Goal: Information Seeking & Learning: Learn about a topic

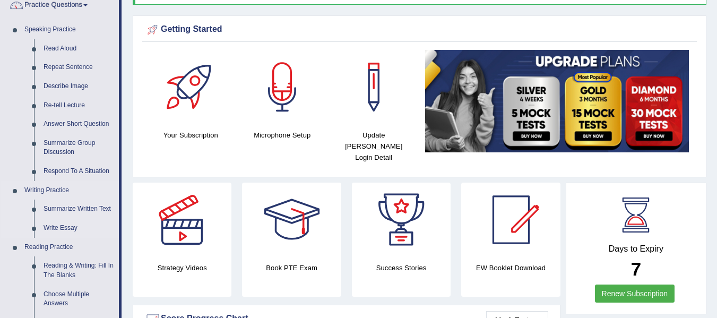
scroll to position [89, 0]
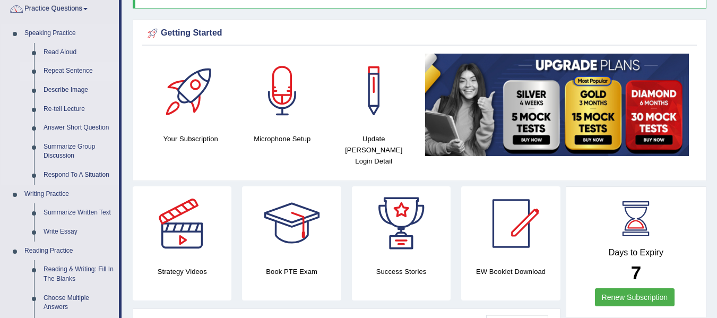
click at [84, 72] on link "Repeat Sentence" at bounding box center [79, 71] width 80 height 19
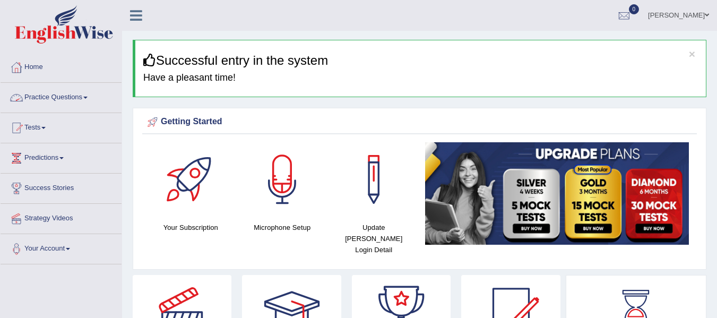
click at [75, 97] on link "Practice Questions" at bounding box center [61, 96] width 121 height 27
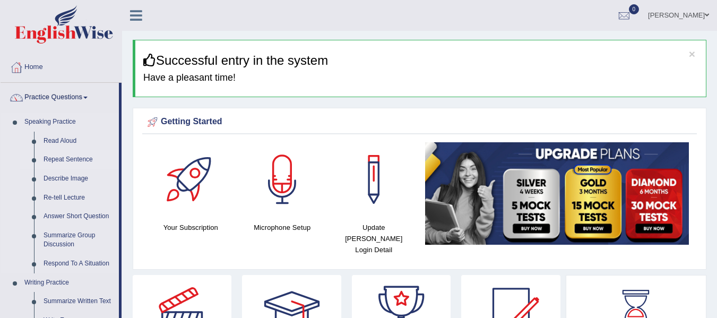
click at [70, 159] on link "Repeat Sentence" at bounding box center [79, 159] width 80 height 19
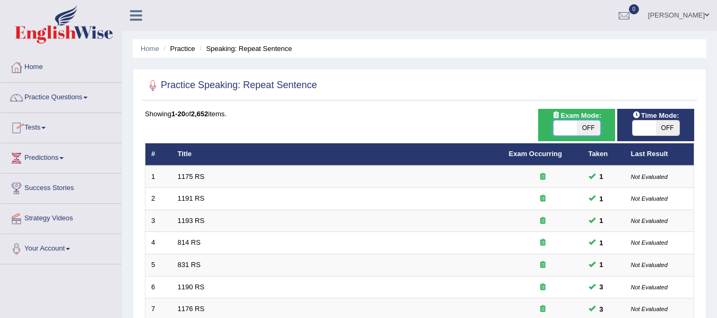
click at [568, 134] on span at bounding box center [564, 127] width 23 height 15
checkbox input "true"
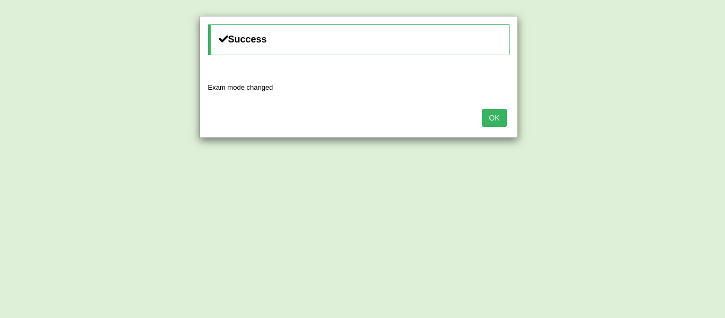
click at [495, 117] on button "OK" at bounding box center [494, 118] width 24 height 18
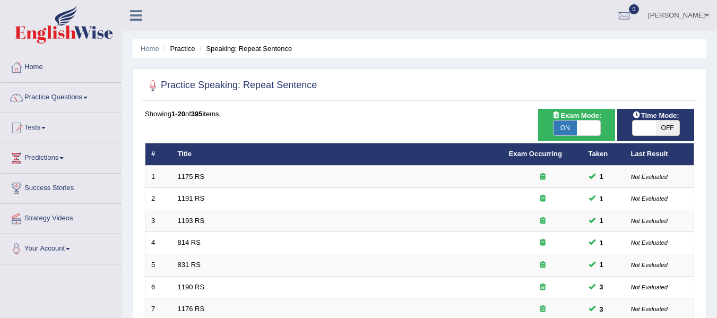
click at [647, 128] on span at bounding box center [643, 127] width 23 height 15
checkbox input "true"
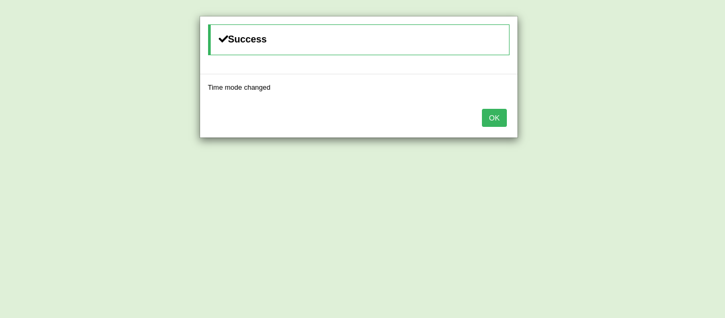
click at [499, 114] on button "OK" at bounding box center [494, 118] width 24 height 18
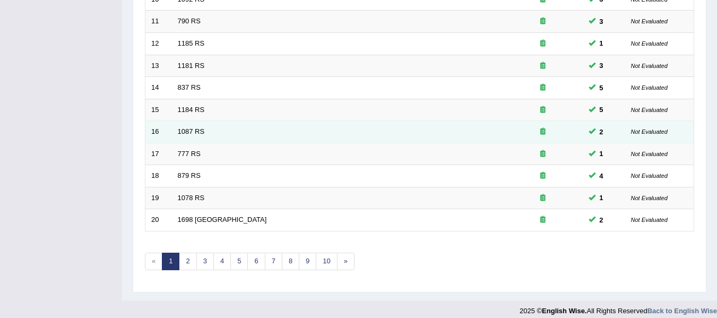
scroll to position [385, 0]
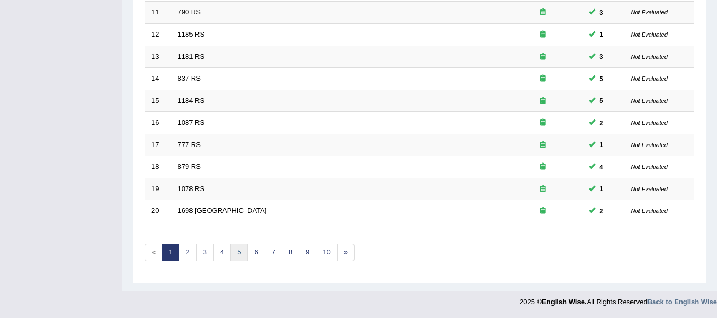
click at [240, 253] on link "5" at bounding box center [239, 253] width 18 height 18
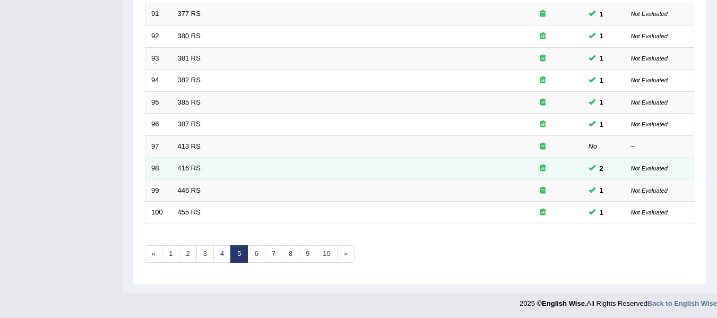
scroll to position [385, 0]
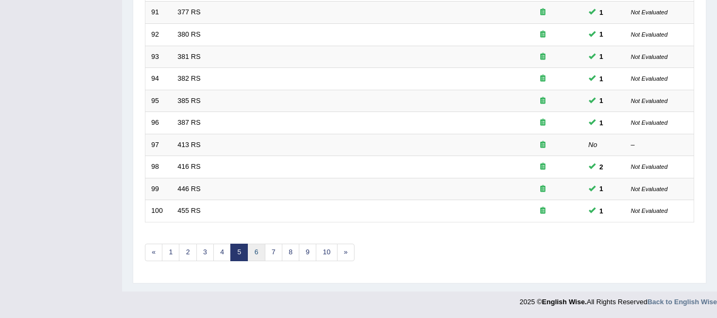
click at [258, 252] on link "6" at bounding box center [256, 253] width 18 height 18
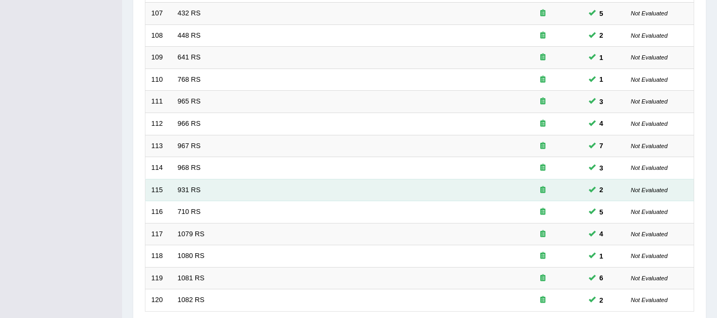
scroll to position [385, 0]
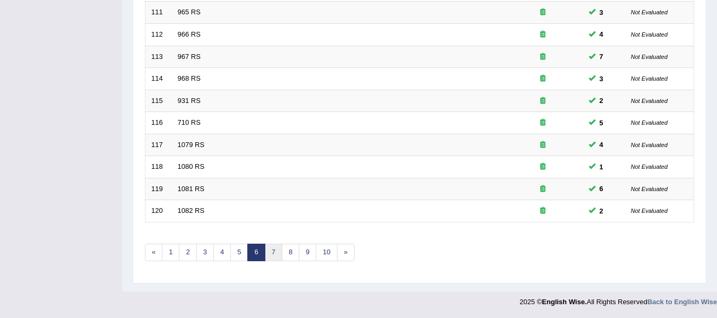
click at [274, 251] on link "7" at bounding box center [274, 253] width 18 height 18
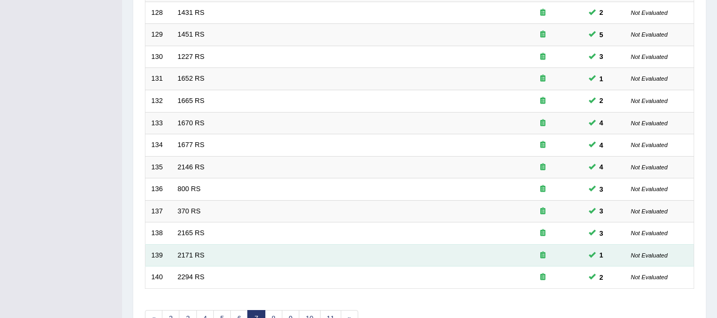
scroll to position [385, 0]
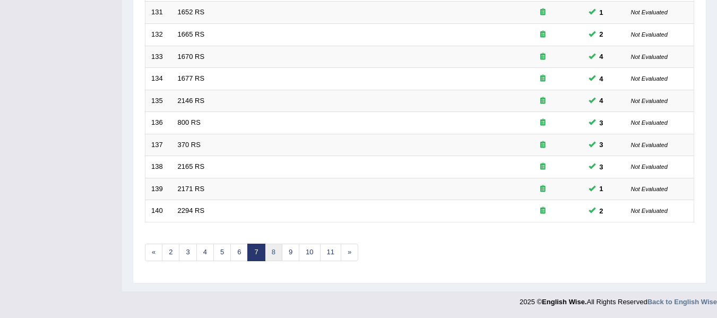
click at [272, 255] on link "8" at bounding box center [274, 253] width 18 height 18
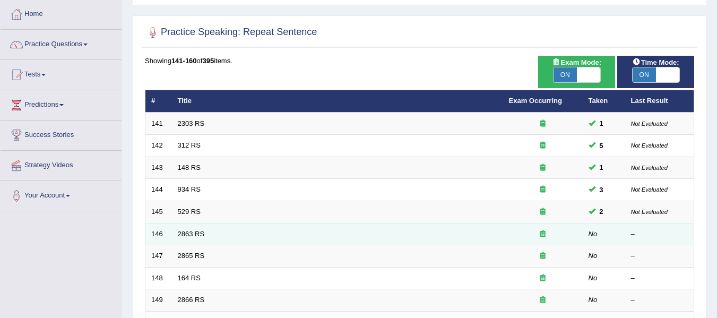
scroll to position [53, 0]
click at [191, 231] on link "2863 RS" at bounding box center [191, 234] width 27 height 8
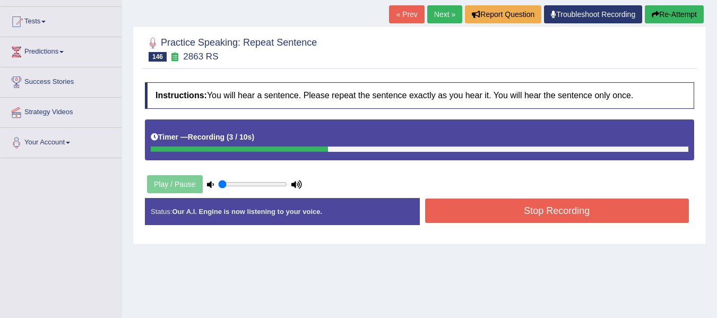
click at [456, 208] on button "Stop Recording" at bounding box center [557, 210] width 264 height 24
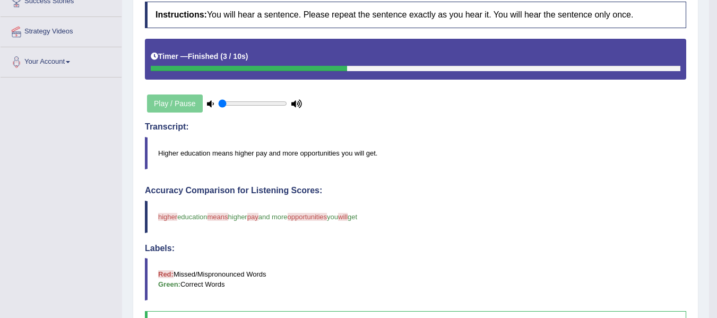
scroll to position [177, 0]
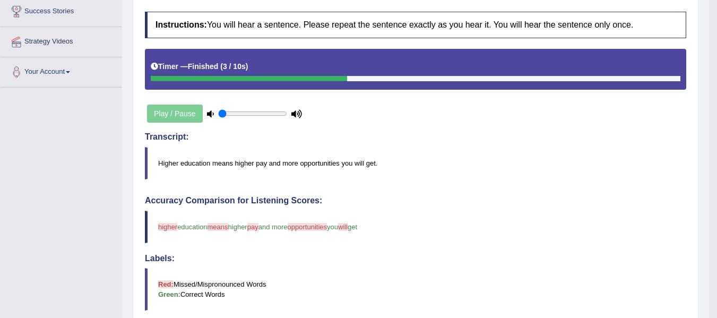
drag, startPoint x: 158, startPoint y: 161, endPoint x: 383, endPoint y: 176, distance: 225.4
click at [383, 172] on blockquote "Higher education means higher pay and more opportunities you will get." at bounding box center [415, 163] width 541 height 32
drag, startPoint x: 382, startPoint y: 227, endPoint x: 161, endPoint y: 243, distance: 221.3
click at [161, 243] on div "Accuracy Comparison for Listening Scores: higher education means is mean higher…" at bounding box center [415, 271] width 541 height 151
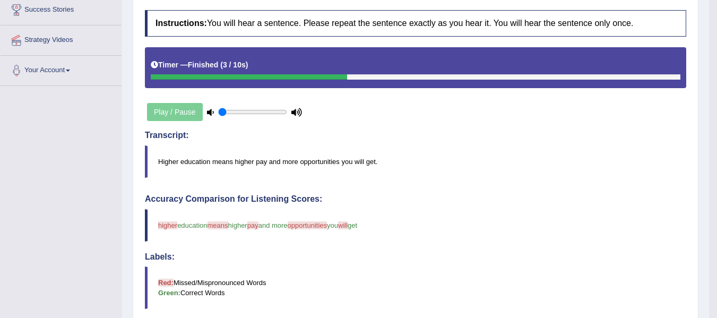
scroll to position [72, 0]
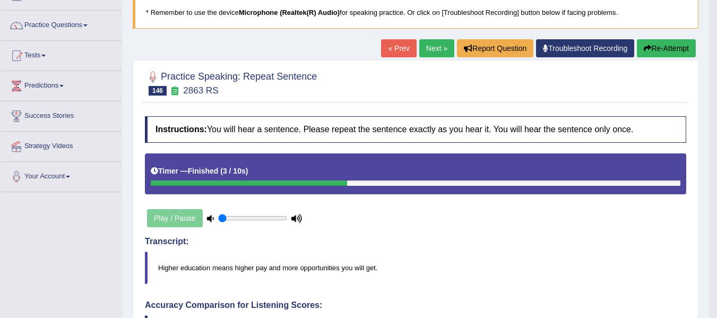
click at [669, 49] on button "Re-Attempt" at bounding box center [666, 48] width 59 height 18
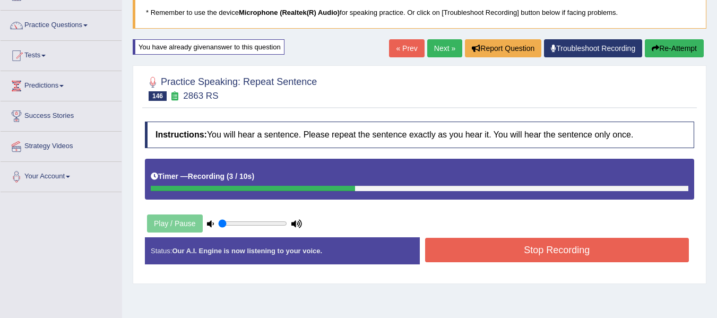
click at [493, 250] on button "Stop Recording" at bounding box center [557, 250] width 264 height 24
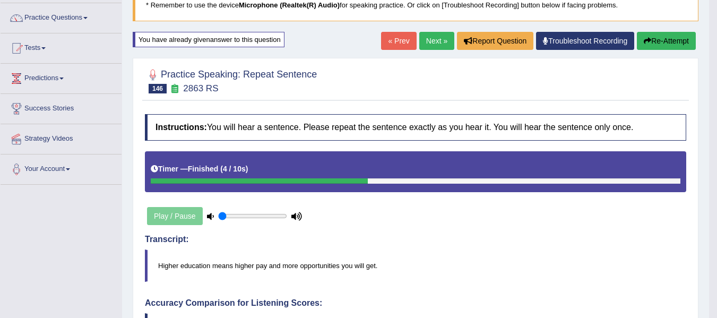
scroll to position [72, 0]
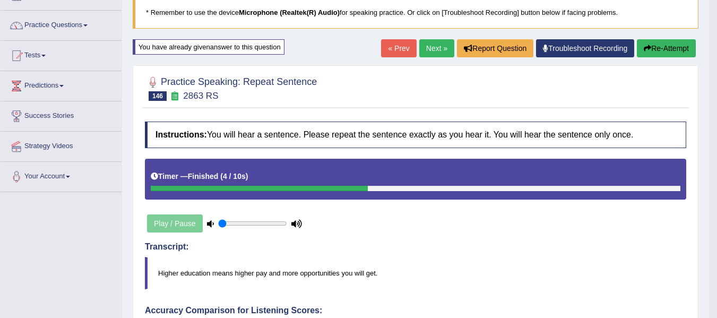
click at [432, 47] on link "Next »" at bounding box center [436, 48] width 35 height 18
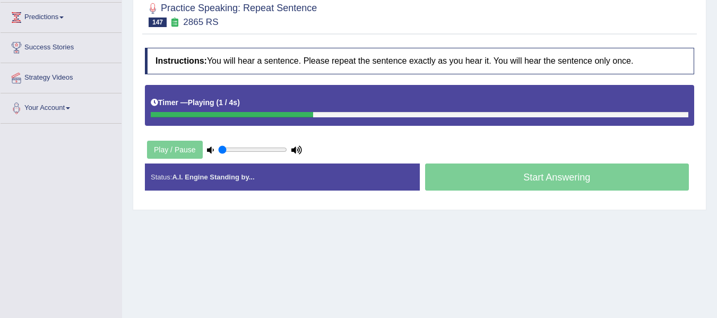
scroll to position [142, 0]
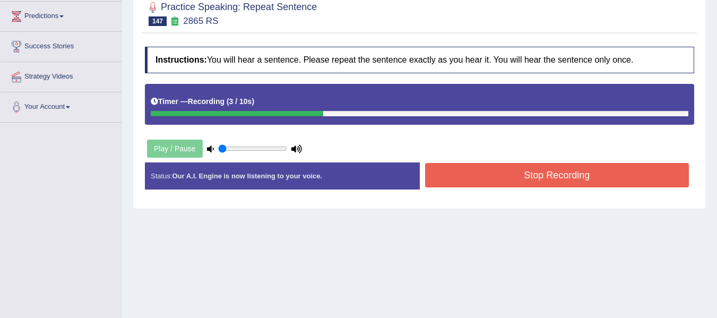
click at [546, 167] on button "Stop Recording" at bounding box center [557, 175] width 264 height 24
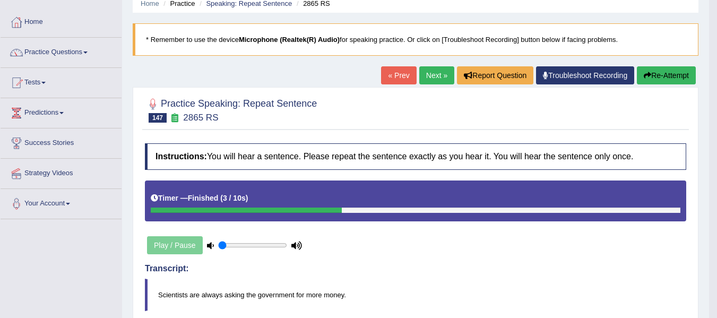
scroll to position [36, 0]
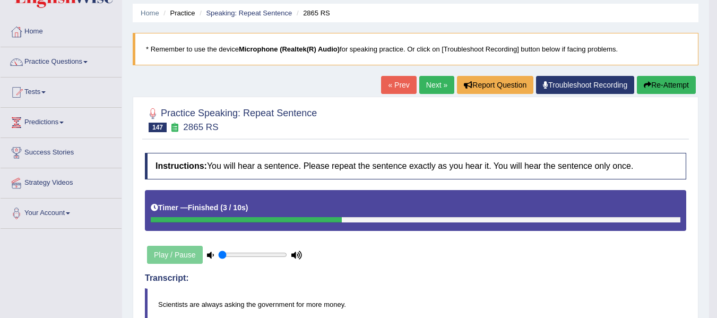
click at [654, 85] on button "Re-Attempt" at bounding box center [666, 85] width 59 height 18
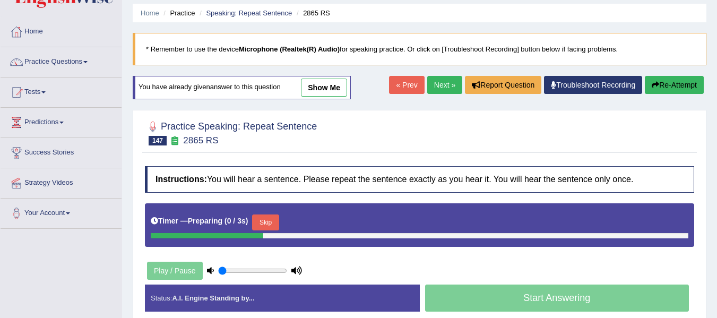
click at [273, 222] on button "Skip" at bounding box center [265, 222] width 27 height 16
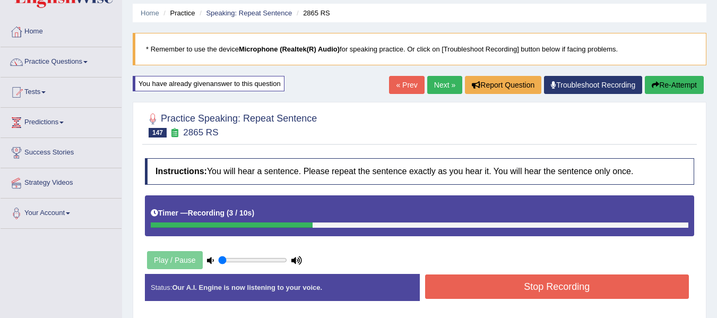
click at [449, 275] on button "Stop Recording" at bounding box center [557, 286] width 264 height 24
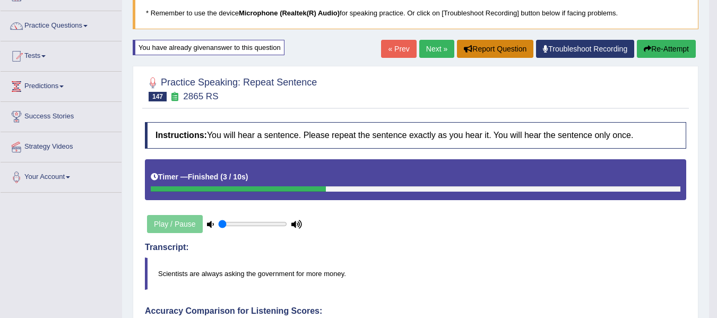
scroll to position [53, 0]
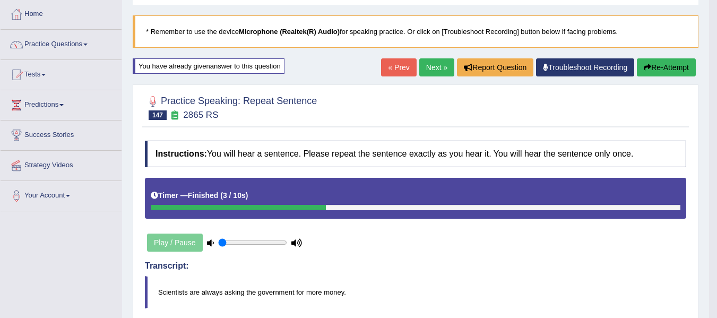
click at [438, 65] on link "Next »" at bounding box center [436, 67] width 35 height 18
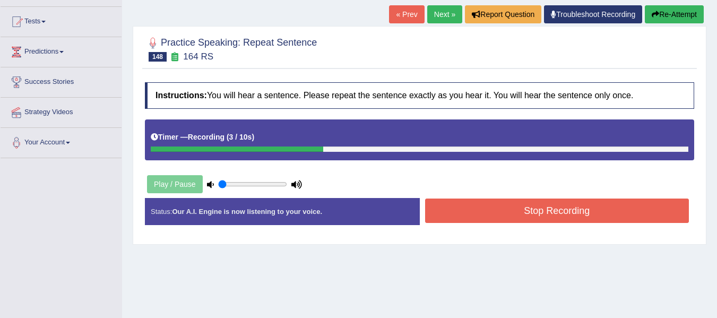
click at [488, 207] on button "Stop Recording" at bounding box center [557, 210] width 264 height 24
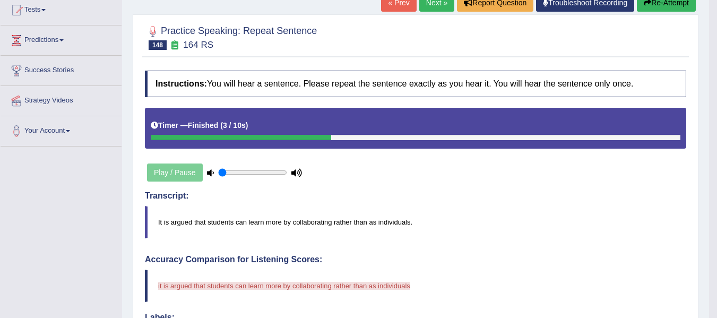
scroll to position [36, 0]
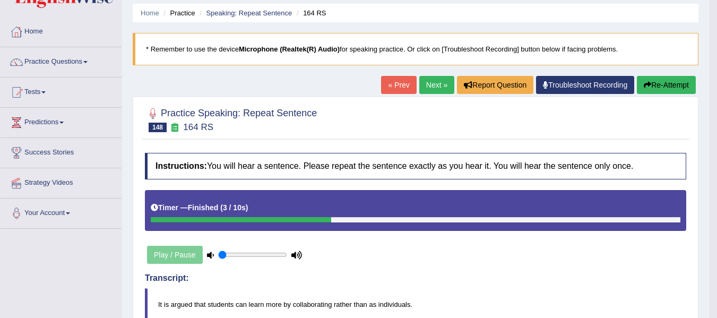
click at [682, 86] on button "Re-Attempt" at bounding box center [666, 85] width 59 height 18
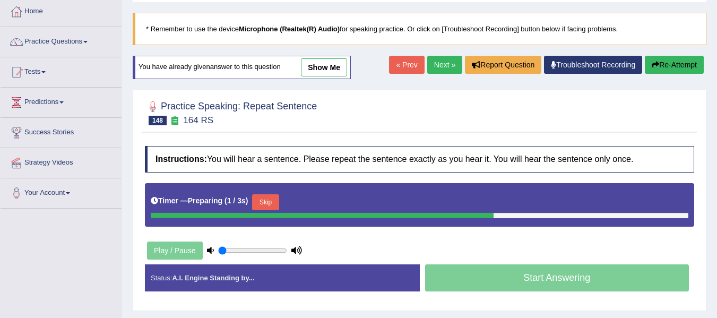
scroll to position [106, 0]
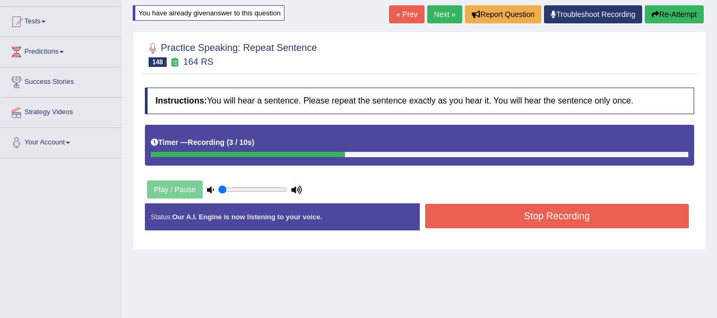
click at [516, 220] on button "Stop Recording" at bounding box center [557, 216] width 264 height 24
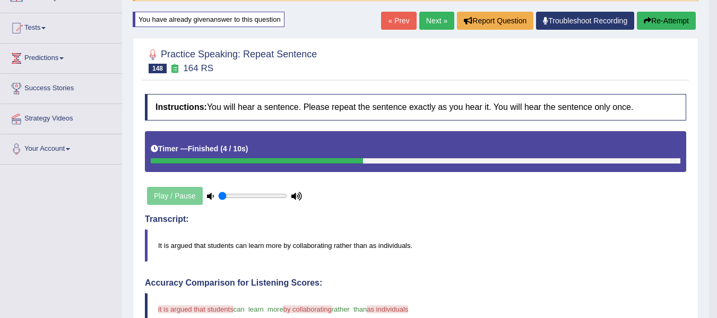
scroll to position [71, 0]
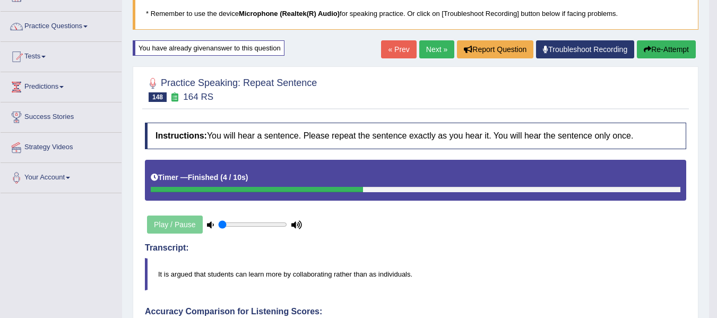
click at [441, 42] on link "Next »" at bounding box center [436, 49] width 35 height 18
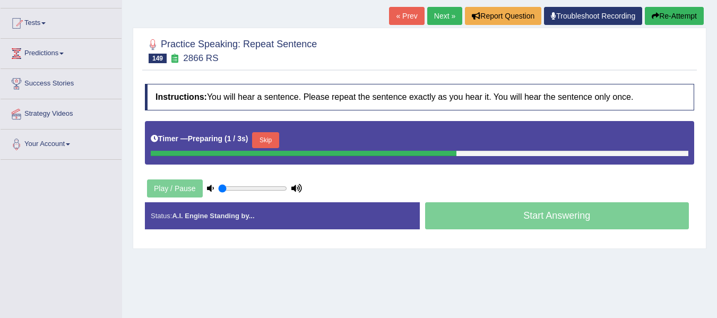
scroll to position [106, 0]
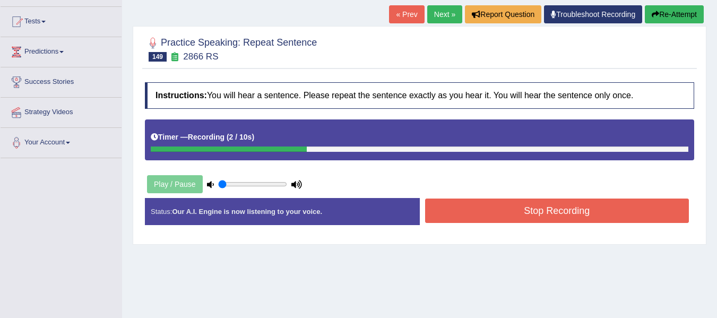
click at [489, 219] on button "Stop Recording" at bounding box center [557, 210] width 264 height 24
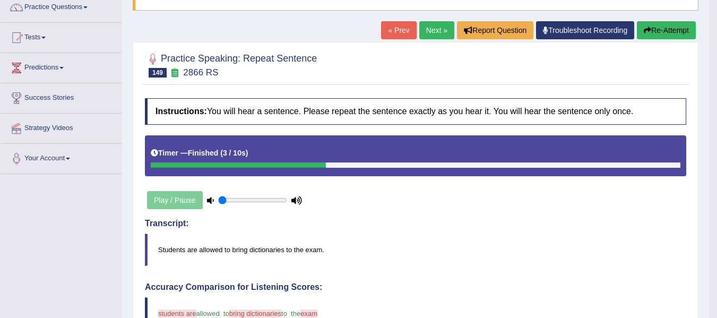
scroll to position [53, 0]
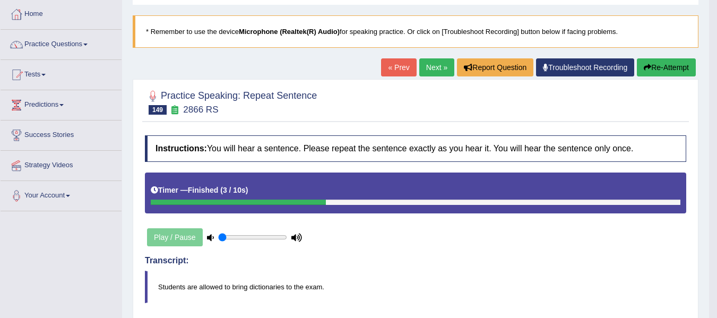
click at [428, 72] on link "Next »" at bounding box center [436, 67] width 35 height 18
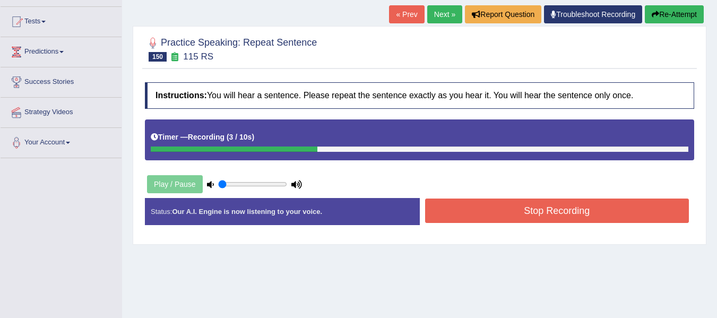
click at [487, 215] on button "Stop Recording" at bounding box center [557, 210] width 264 height 24
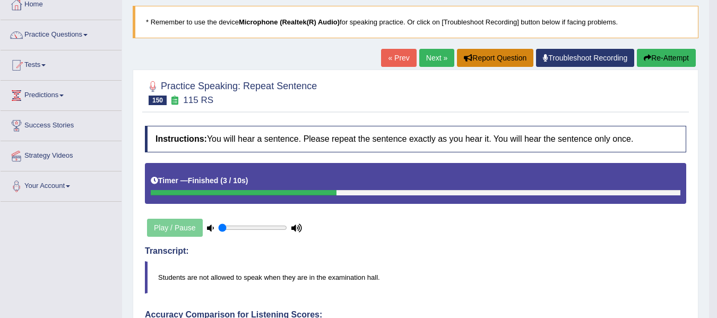
scroll to position [53, 0]
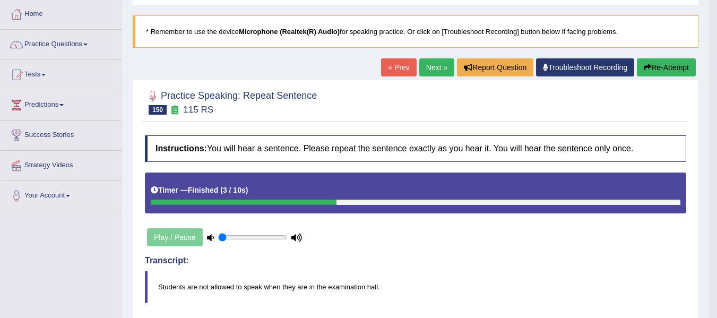
click at [433, 64] on link "Next »" at bounding box center [436, 67] width 35 height 18
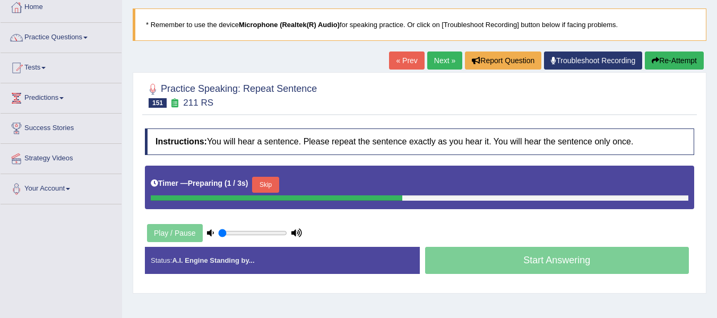
scroll to position [71, 0]
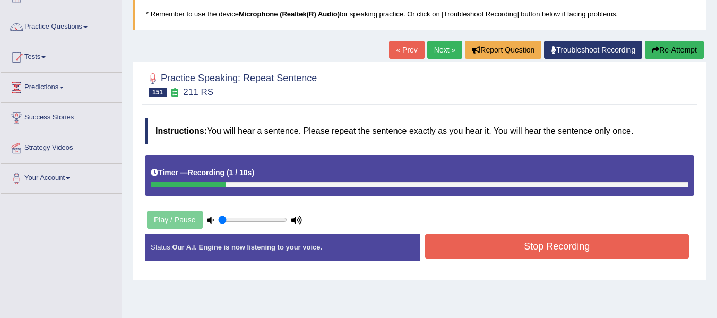
click at [566, 236] on button "Stop Recording" at bounding box center [557, 246] width 264 height 24
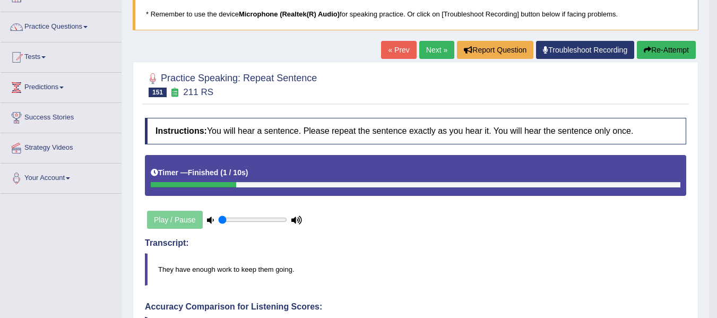
click at [651, 50] on button "Re-Attempt" at bounding box center [666, 50] width 59 height 18
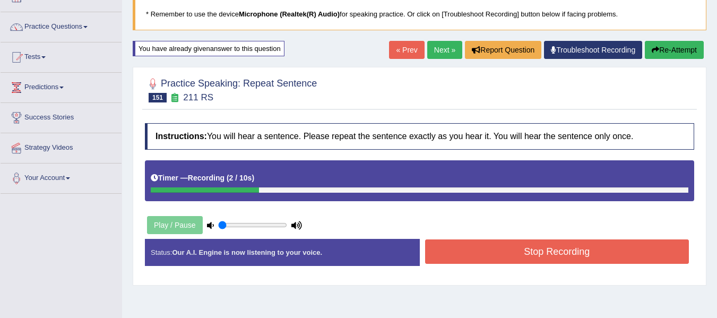
click at [455, 245] on button "Stop Recording" at bounding box center [557, 251] width 264 height 24
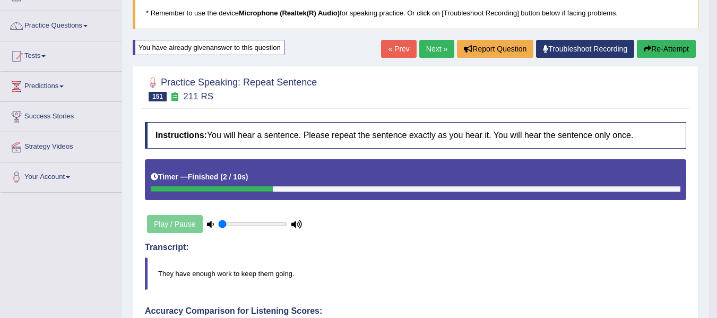
scroll to position [71, 0]
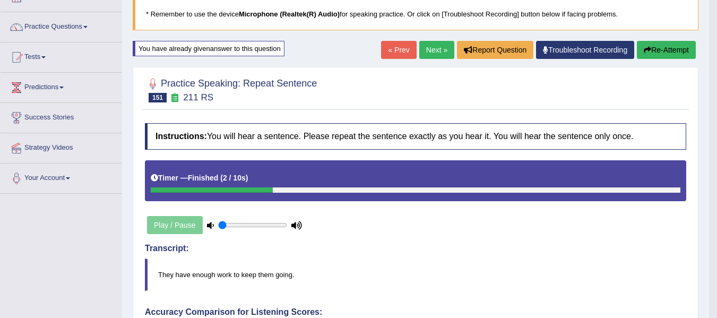
click at [427, 48] on link "Next »" at bounding box center [436, 50] width 35 height 18
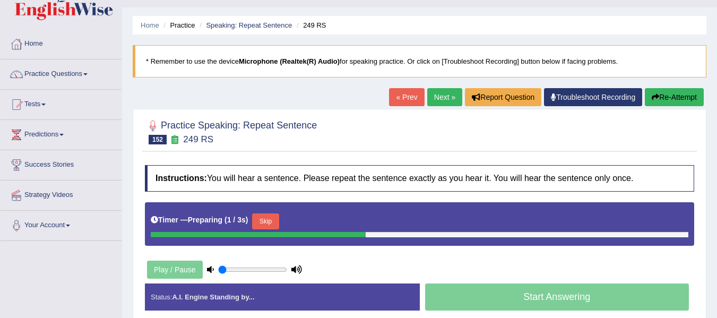
scroll to position [89, 0]
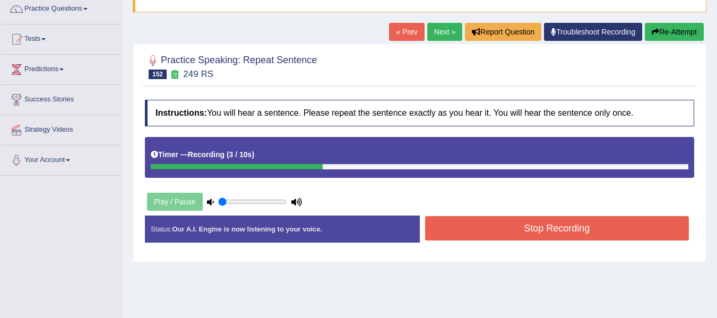
click at [476, 229] on button "Stop Recording" at bounding box center [557, 228] width 264 height 24
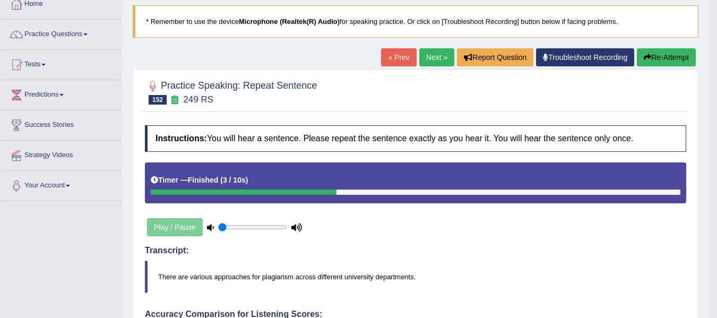
scroll to position [53, 0]
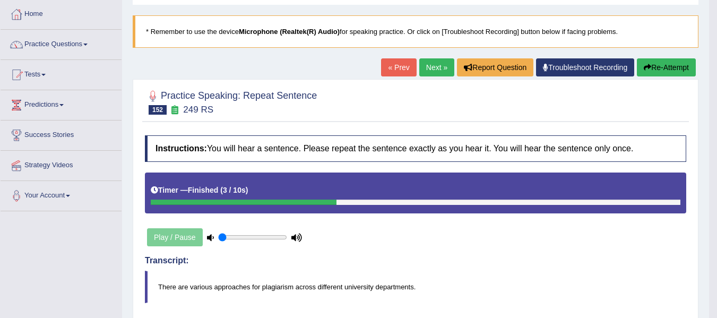
click at [654, 71] on button "Re-Attempt" at bounding box center [666, 67] width 59 height 18
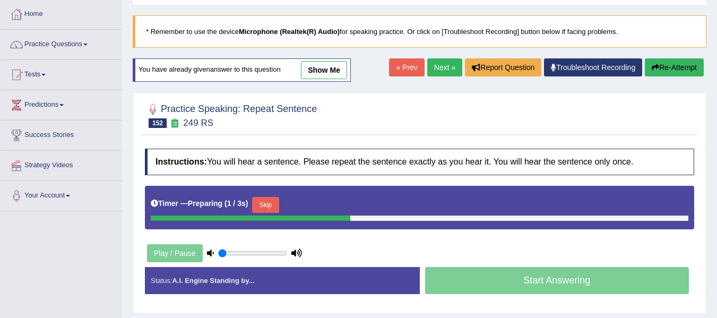
click at [267, 205] on button "Skip" at bounding box center [265, 205] width 27 height 16
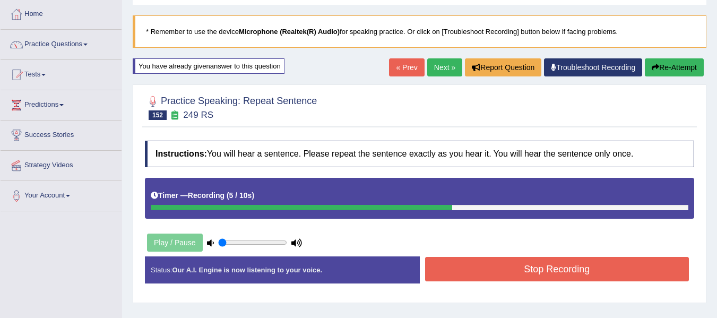
click at [456, 279] on button "Stop Recording" at bounding box center [557, 269] width 264 height 24
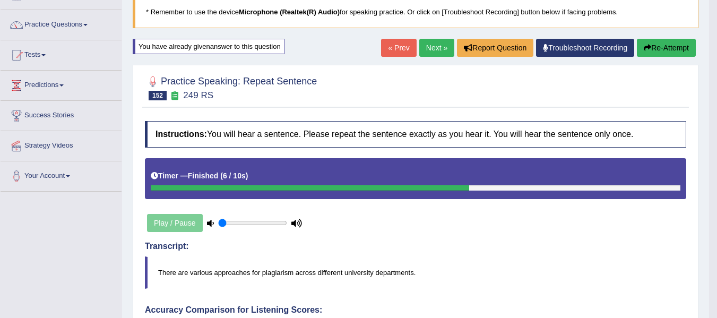
scroll to position [71, 0]
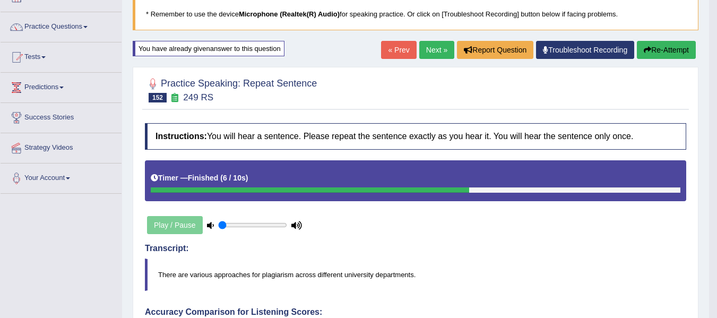
click at [676, 49] on button "Re-Attempt" at bounding box center [666, 50] width 59 height 18
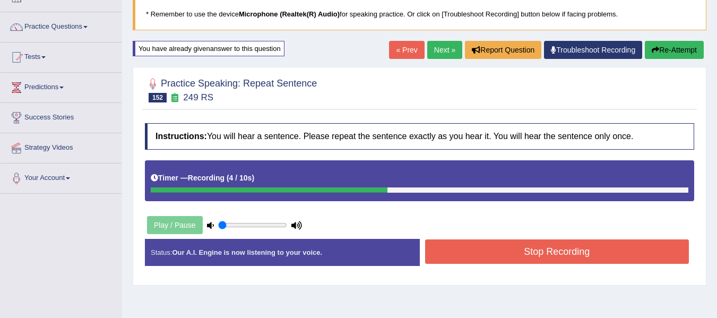
click at [558, 248] on button "Stop Recording" at bounding box center [557, 251] width 264 height 24
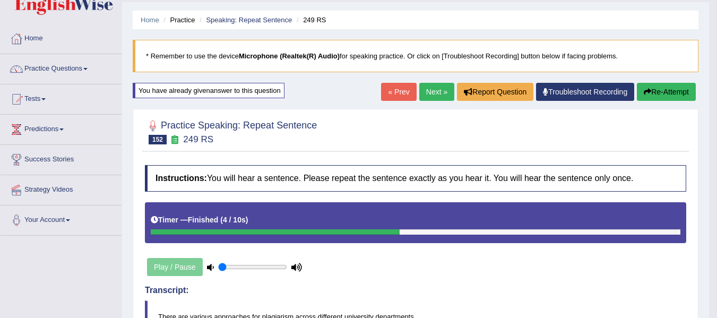
scroll to position [18, 0]
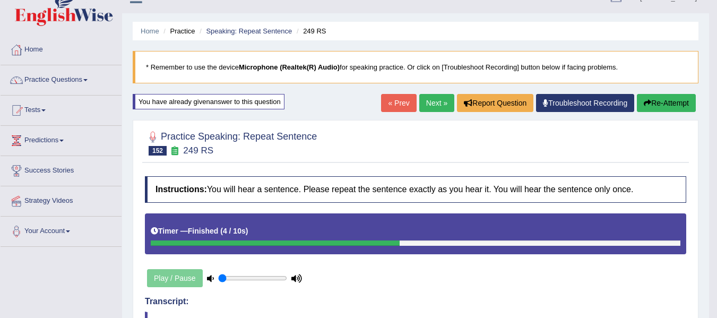
click at [438, 109] on link "Next »" at bounding box center [436, 103] width 35 height 18
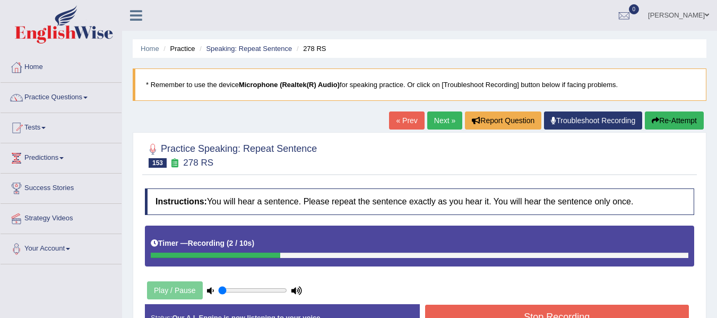
click at [502, 306] on button "Stop Recording" at bounding box center [557, 317] width 264 height 24
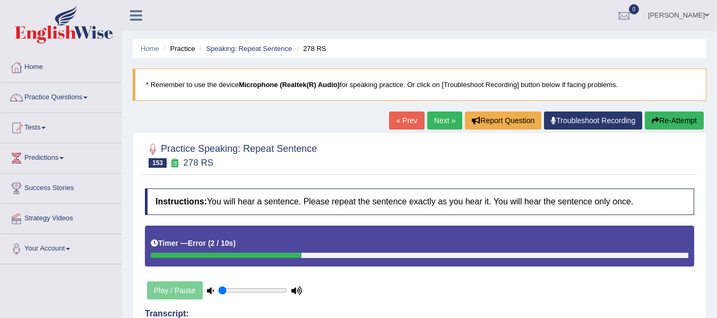
click at [664, 120] on button "Re-Attempt" at bounding box center [674, 120] width 59 height 18
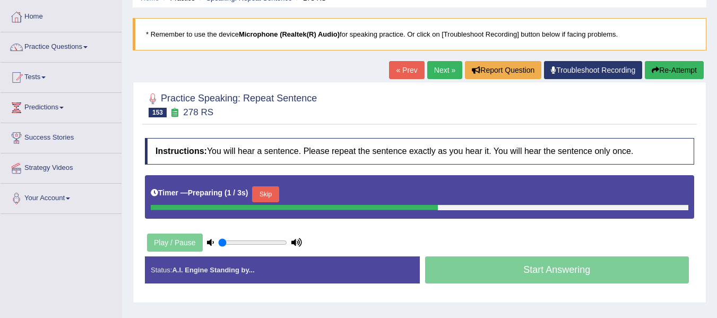
scroll to position [53, 0]
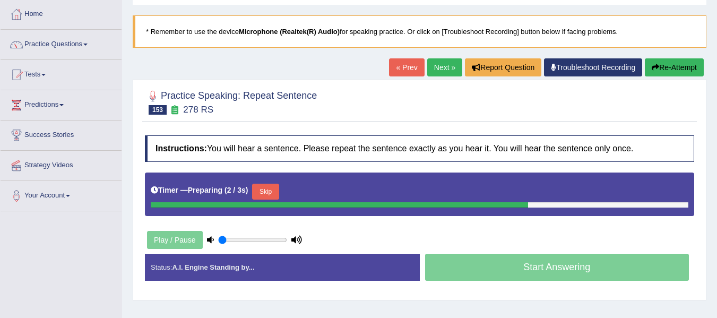
click at [287, 183] on div "Timer — Preparing ( 2 / 3s ) Skip" at bounding box center [419, 191] width 537 height 21
click at [269, 191] on button "Skip" at bounding box center [265, 192] width 27 height 16
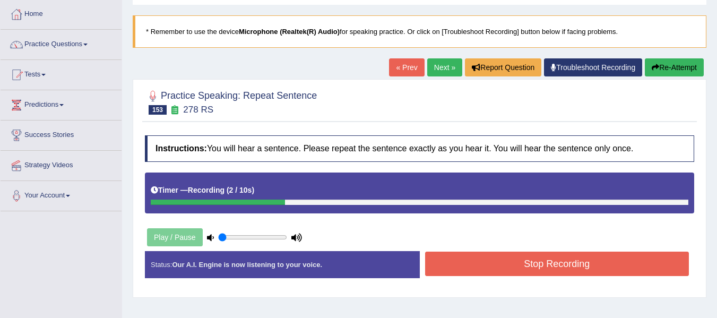
click at [491, 269] on button "Stop Recording" at bounding box center [557, 263] width 264 height 24
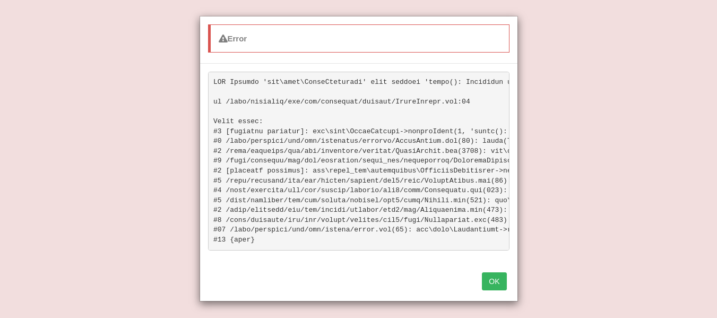
click at [497, 290] on button "OK" at bounding box center [494, 281] width 24 height 18
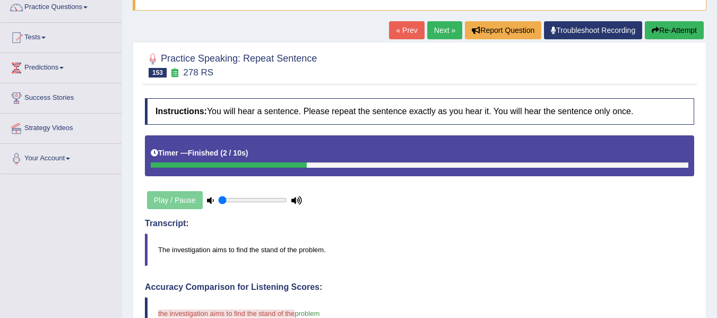
scroll to position [89, 0]
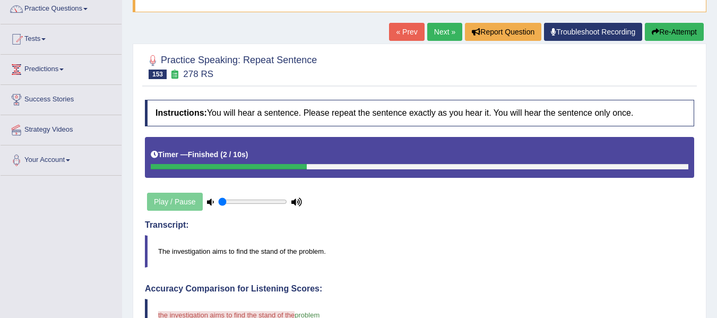
click at [673, 28] on button "Re-Attempt" at bounding box center [674, 32] width 59 height 18
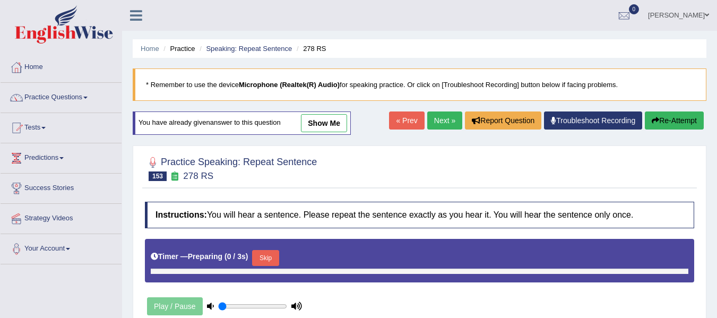
scroll to position [92, 0]
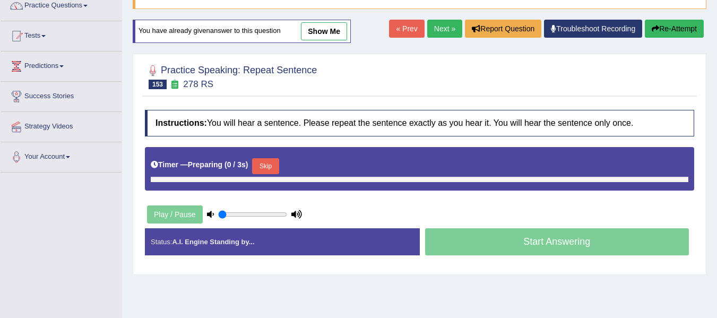
click at [266, 165] on button "Skip" at bounding box center [265, 166] width 27 height 16
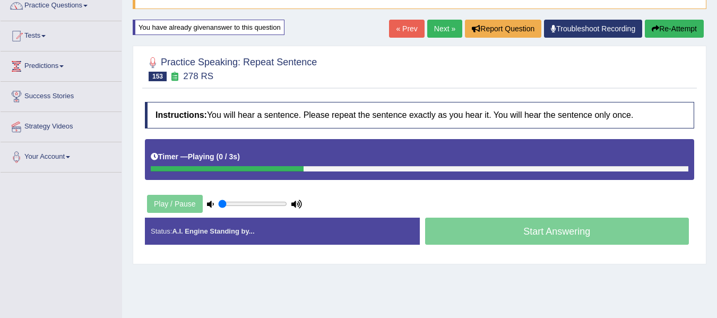
scroll to position [89, 0]
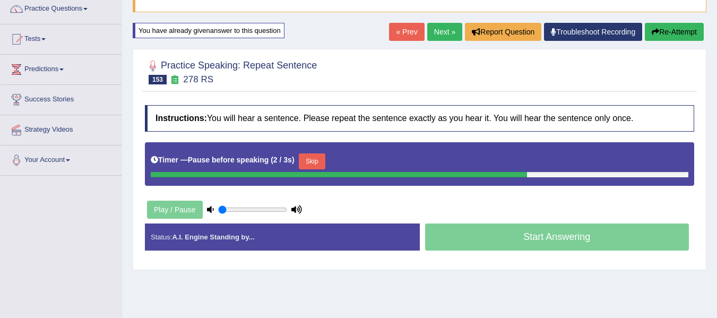
click at [325, 161] on button "Skip" at bounding box center [312, 161] width 27 height 16
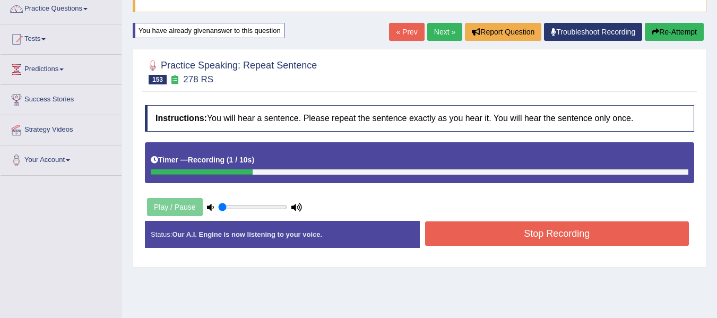
click at [460, 231] on button "Stop Recording" at bounding box center [557, 233] width 264 height 24
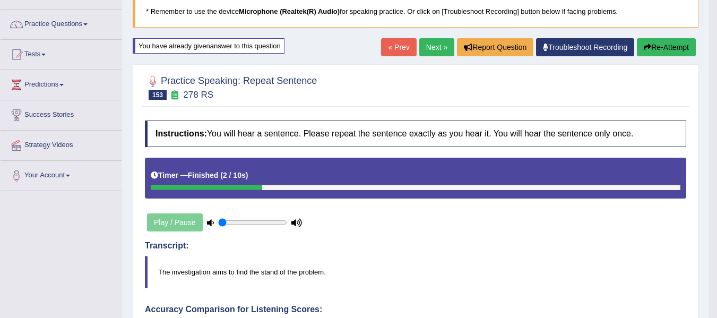
scroll to position [71, 0]
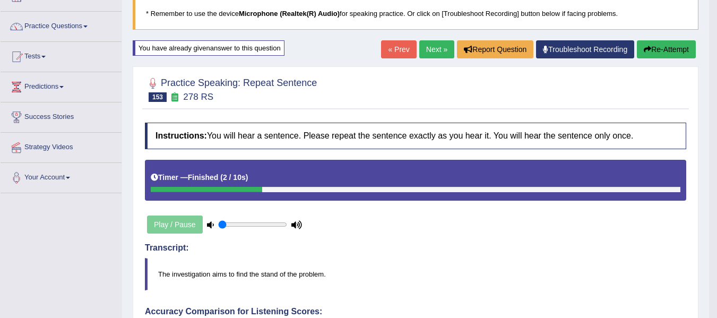
click at [428, 43] on link "Next »" at bounding box center [436, 49] width 35 height 18
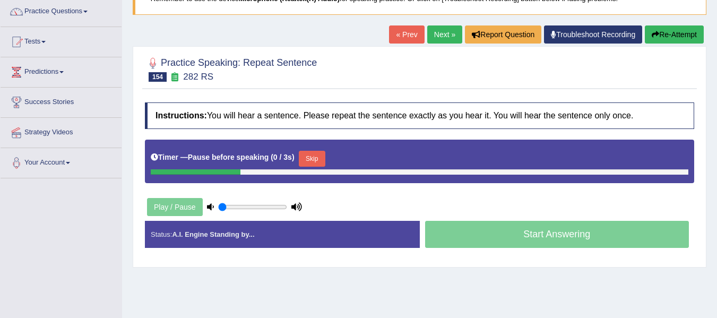
scroll to position [89, 0]
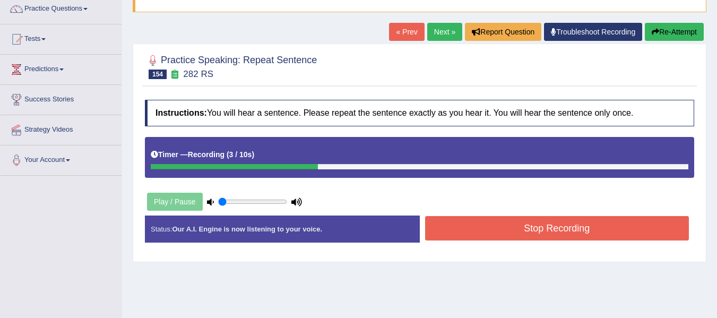
click at [524, 224] on button "Stop Recording" at bounding box center [557, 228] width 264 height 24
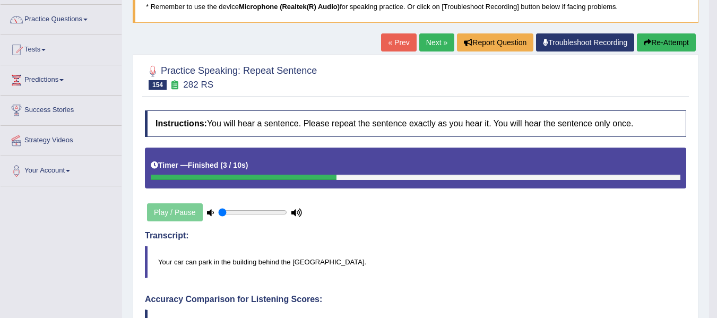
scroll to position [53, 0]
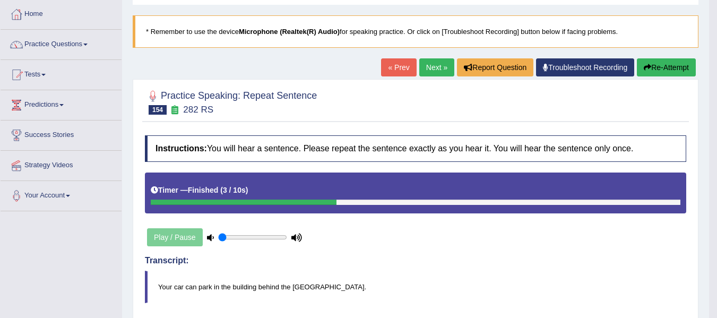
click at [644, 66] on icon "button" at bounding box center [647, 67] width 7 height 7
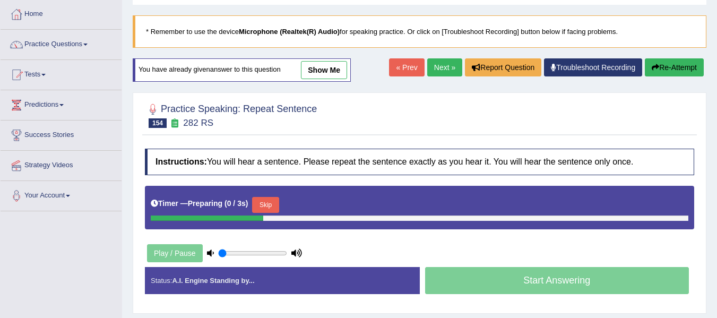
scroll to position [53, 0]
click at [279, 204] on button "Skip" at bounding box center [265, 205] width 27 height 16
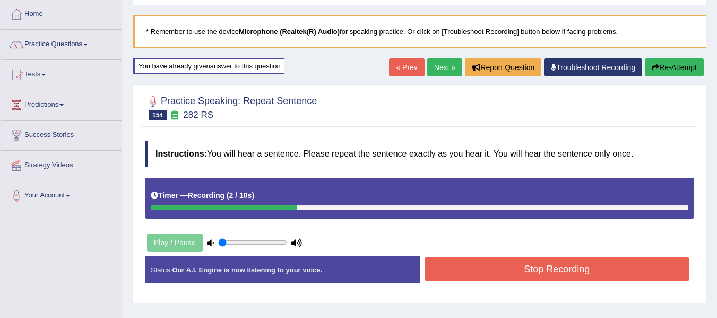
click at [547, 266] on button "Stop Recording" at bounding box center [557, 269] width 264 height 24
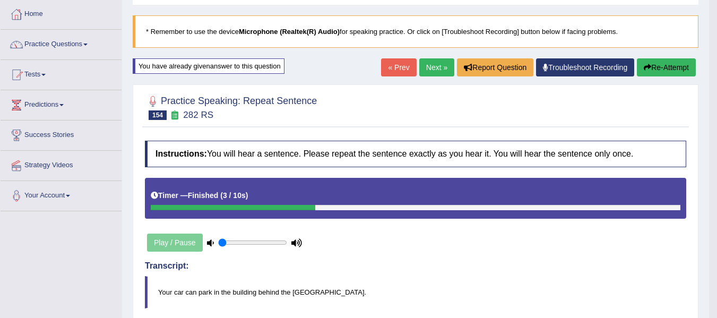
click at [433, 59] on link "Next »" at bounding box center [436, 67] width 35 height 18
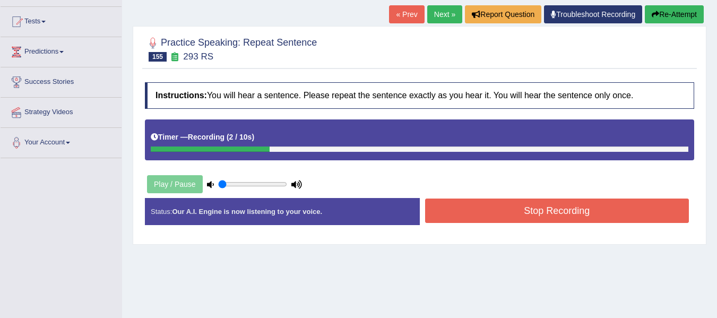
click at [474, 206] on button "Stop Recording" at bounding box center [557, 210] width 264 height 24
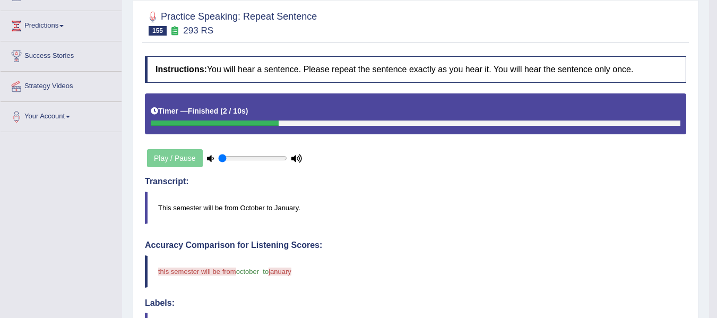
scroll to position [71, 0]
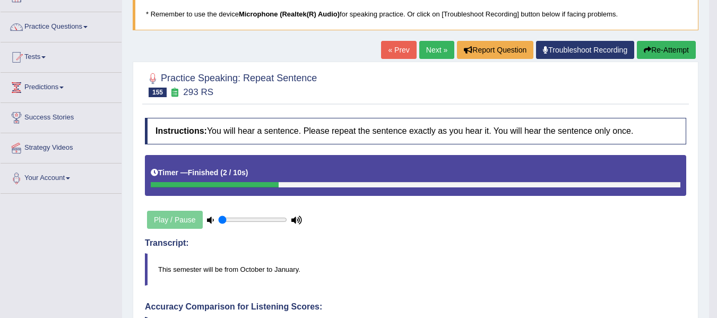
click at [679, 44] on button "Re-Attempt" at bounding box center [666, 50] width 59 height 18
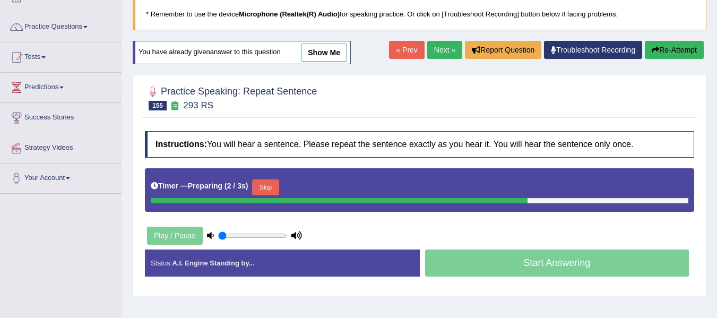
click at [264, 187] on button "Skip" at bounding box center [265, 187] width 27 height 16
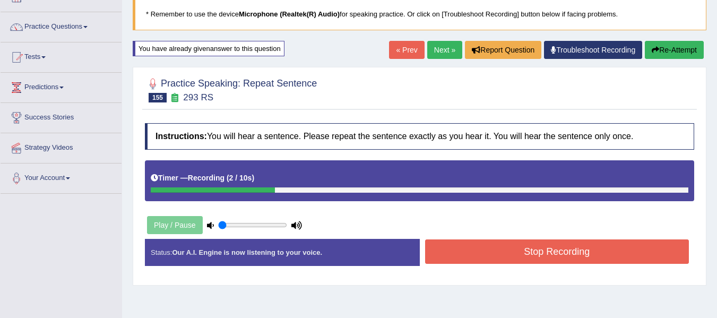
click at [470, 240] on button "Stop Recording" at bounding box center [557, 251] width 264 height 24
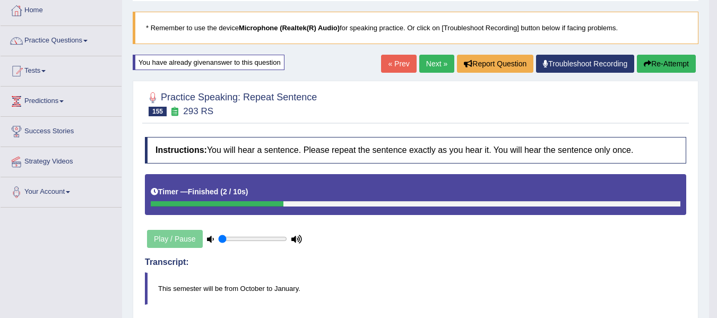
scroll to position [35, 0]
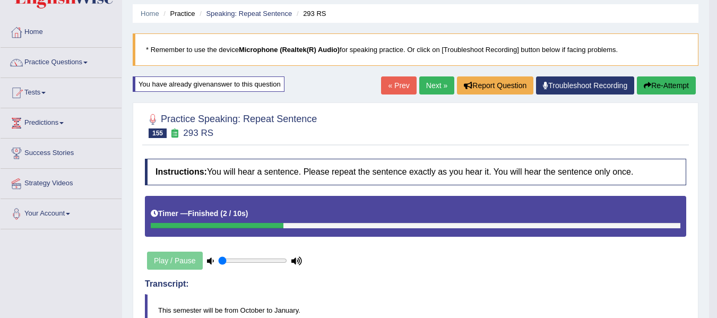
click at [664, 84] on button "Re-Attempt" at bounding box center [666, 85] width 59 height 18
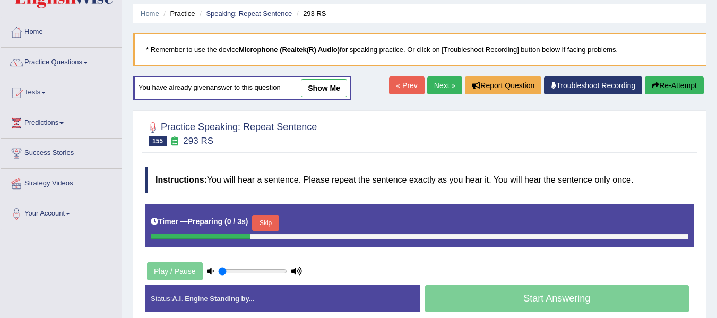
click at [272, 218] on button "Skip" at bounding box center [265, 223] width 27 height 16
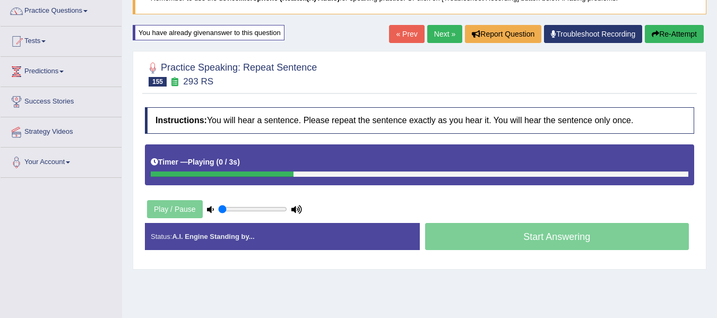
scroll to position [88, 0]
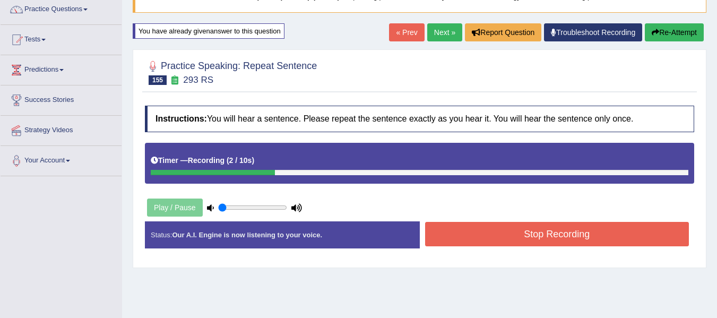
click at [464, 223] on button "Stop Recording" at bounding box center [557, 234] width 264 height 24
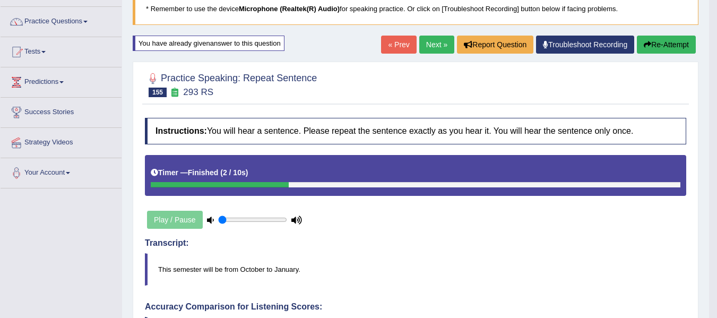
scroll to position [71, 0]
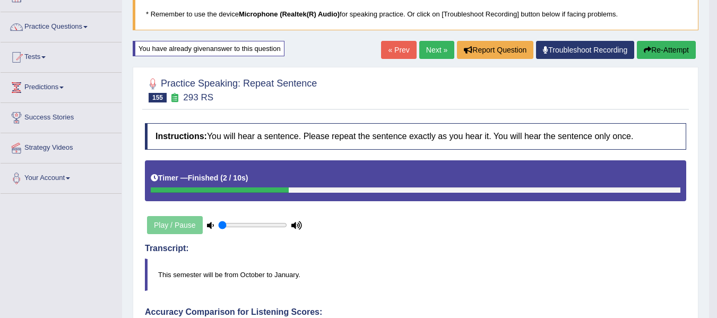
click at [641, 45] on button "Re-Attempt" at bounding box center [666, 50] width 59 height 18
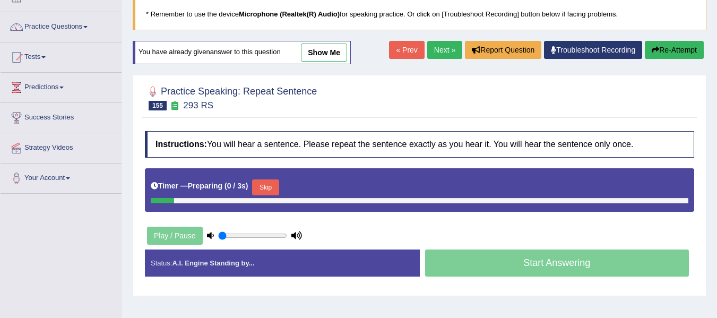
scroll to position [71, 0]
click at [272, 188] on button "Skip" at bounding box center [265, 187] width 27 height 16
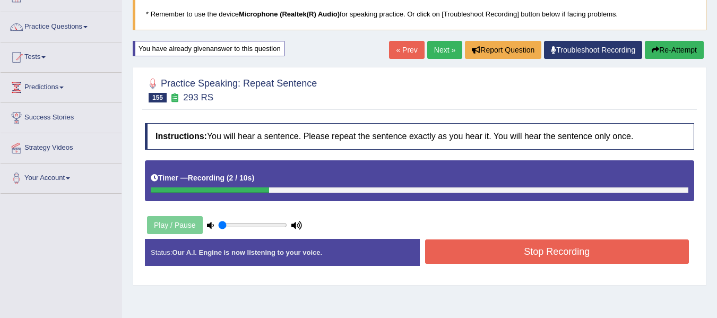
click at [465, 242] on button "Stop Recording" at bounding box center [557, 251] width 264 height 24
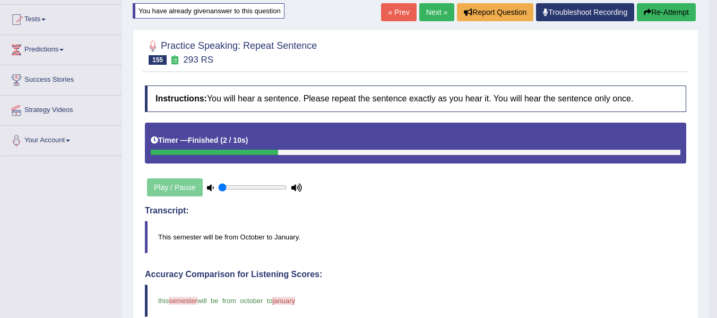
scroll to position [106, 0]
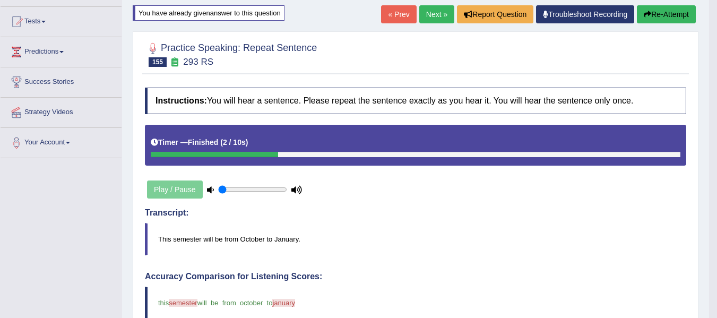
click at [429, 18] on link "Next »" at bounding box center [436, 14] width 35 height 18
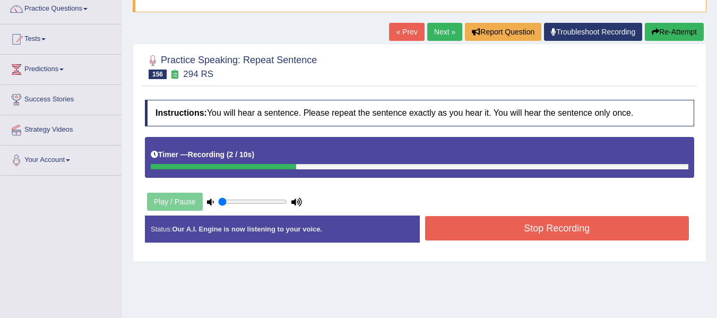
click at [617, 229] on button "Stop Recording" at bounding box center [557, 228] width 264 height 24
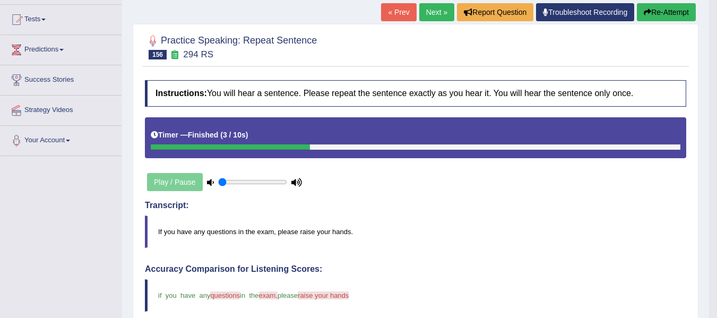
scroll to position [106, 0]
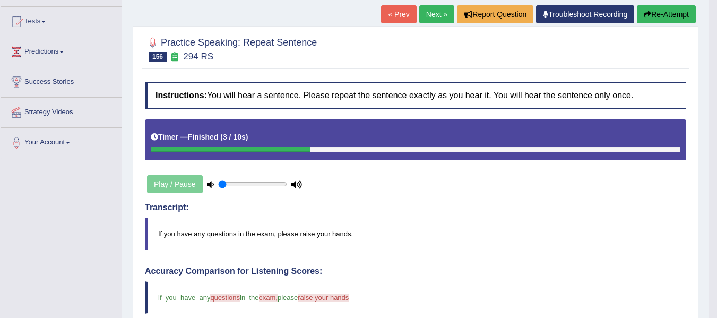
click at [431, 15] on link "Next »" at bounding box center [436, 14] width 35 height 18
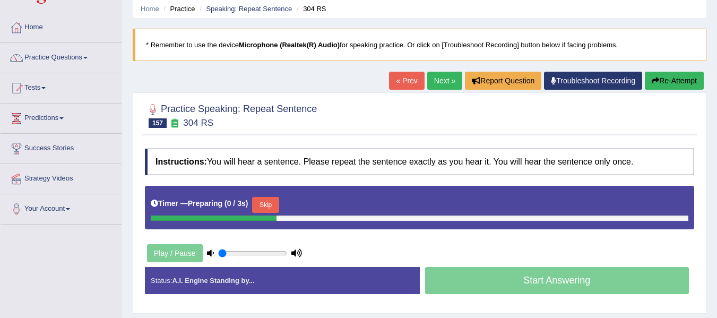
scroll to position [89, 0]
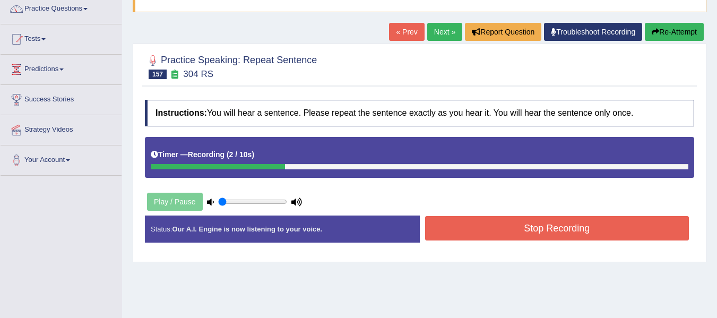
click at [496, 229] on button "Stop Recording" at bounding box center [557, 228] width 264 height 24
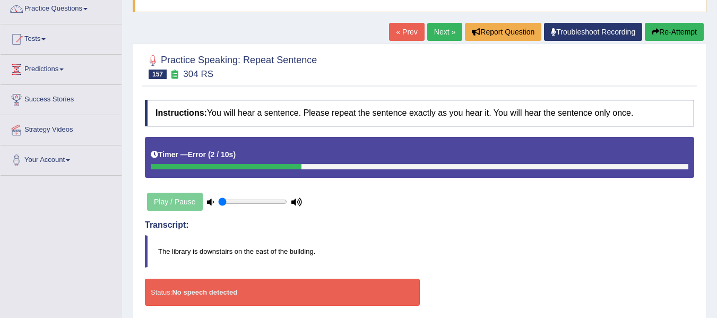
click at [666, 30] on button "Re-Attempt" at bounding box center [674, 32] width 59 height 18
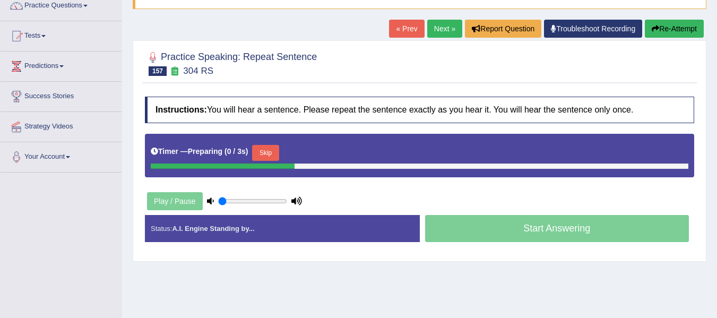
click at [270, 149] on button "Skip" at bounding box center [265, 153] width 27 height 16
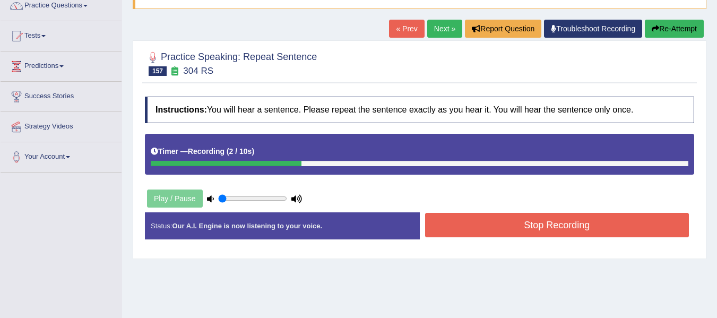
click at [465, 227] on button "Stop Recording" at bounding box center [557, 225] width 264 height 24
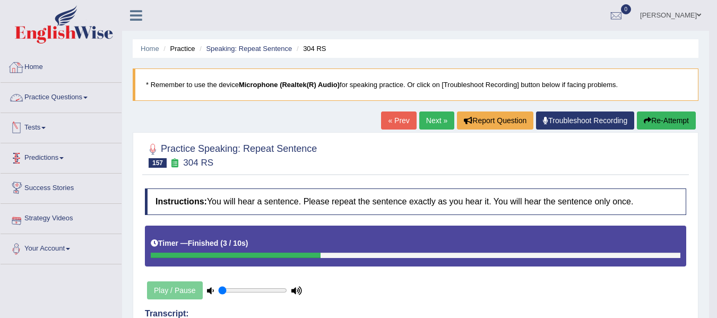
click at [65, 96] on link "Practice Questions" at bounding box center [61, 96] width 121 height 27
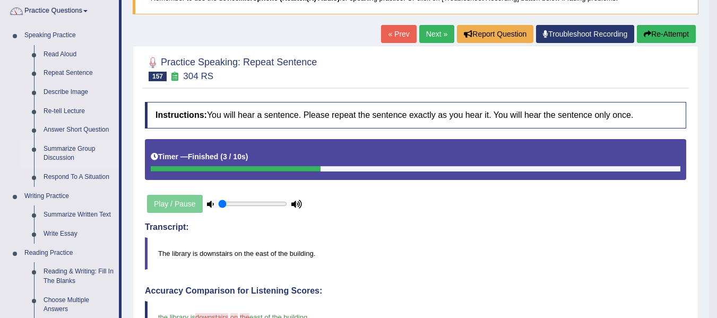
scroll to position [89, 0]
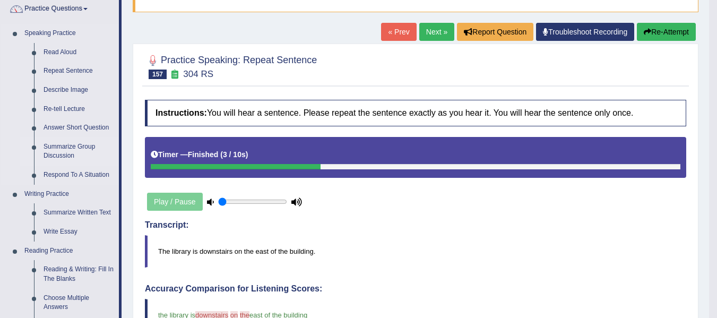
click at [69, 146] on link "Summarize Group Discussion" at bounding box center [79, 151] width 80 height 28
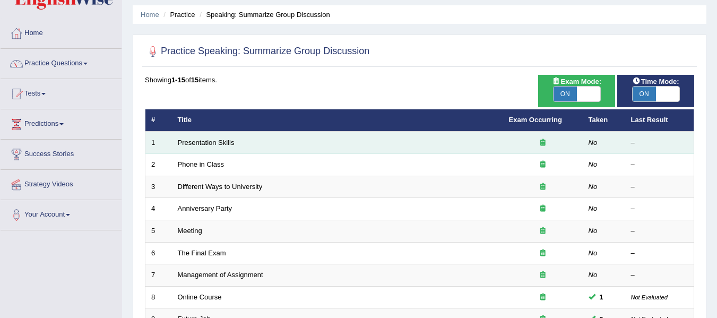
scroll to position [27, 0]
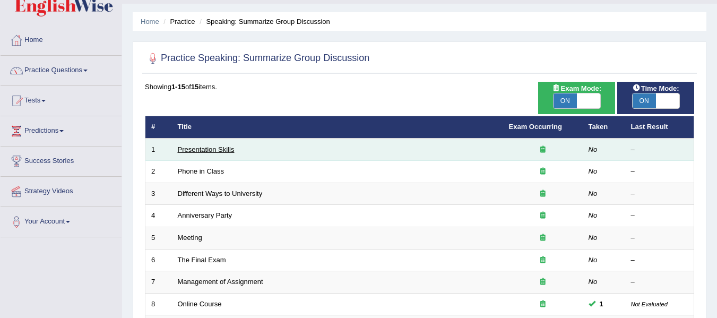
click at [212, 149] on link "Presentation Skills" at bounding box center [206, 149] width 57 height 8
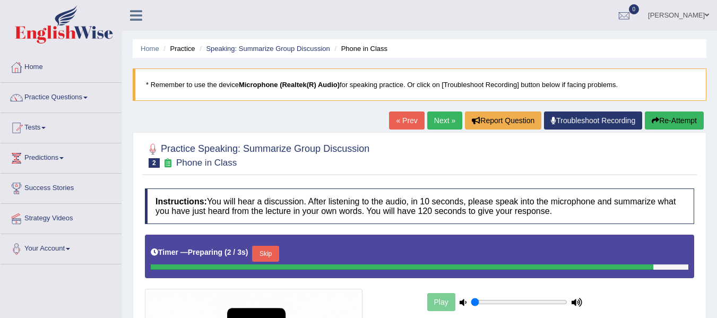
click at [391, 126] on link "« Prev" at bounding box center [406, 120] width 35 height 18
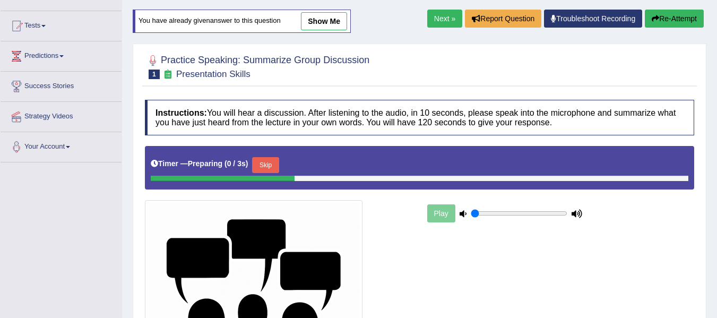
scroll to position [106, 0]
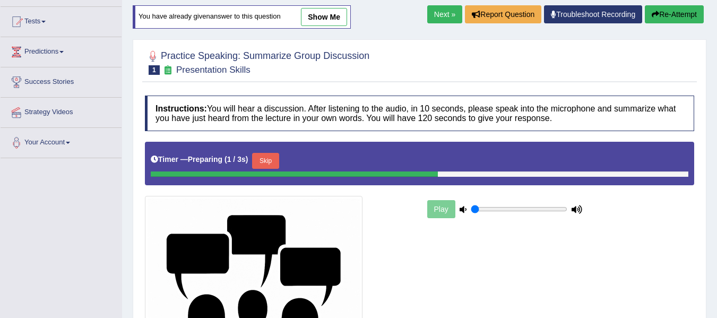
click at [273, 162] on button "Skip" at bounding box center [265, 161] width 27 height 16
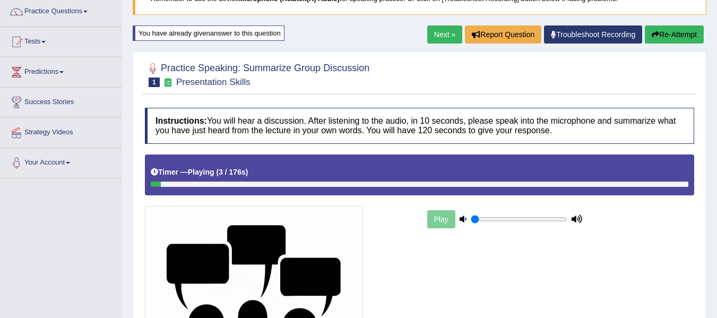
scroll to position [44, 0]
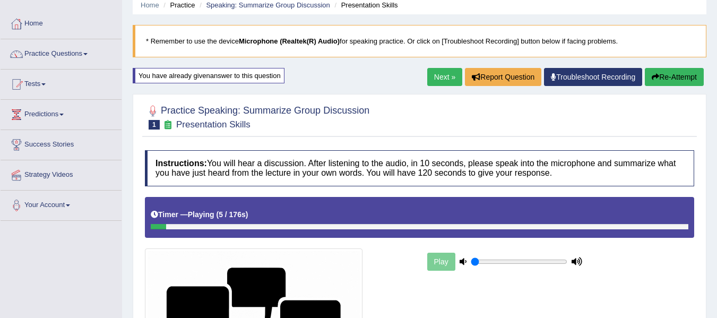
click at [451, 74] on link "Next »" at bounding box center [444, 77] width 35 height 18
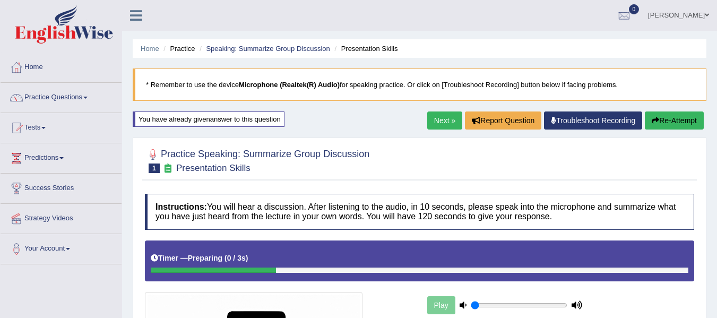
click at [445, 117] on link "Next »" at bounding box center [444, 120] width 35 height 18
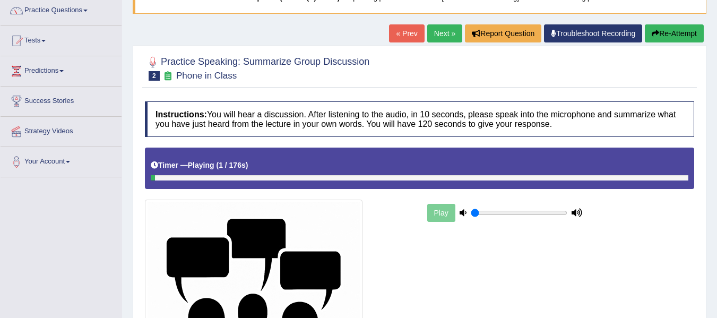
scroll to position [71, 0]
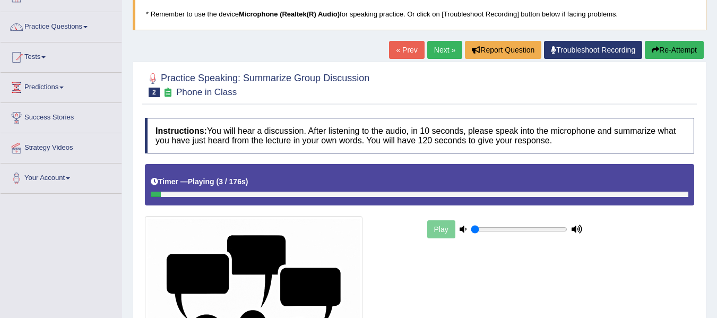
drag, startPoint x: 160, startPoint y: 197, endPoint x: 615, endPoint y: 172, distance: 455.9
click at [607, 168] on div "Timer — Playing ( 3 / 176s ) Skip" at bounding box center [419, 184] width 549 height 41
click at [653, 196] on div at bounding box center [419, 194] width 537 height 5
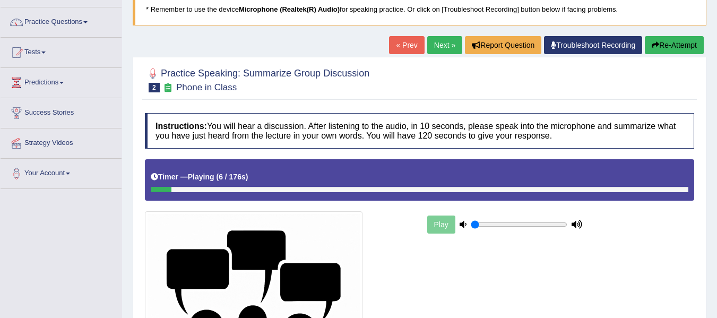
scroll to position [73, 0]
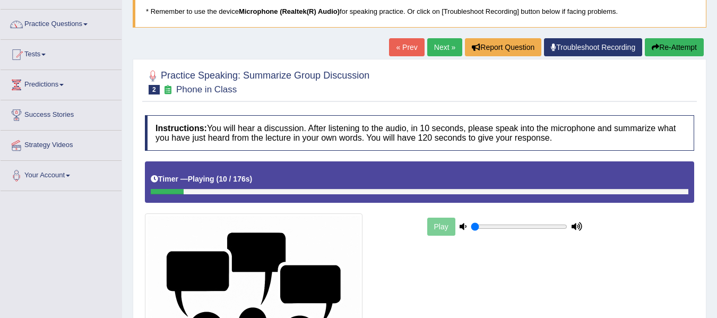
click at [337, 198] on div "Timer — Playing ( 10 / 176s ) Skip" at bounding box center [419, 181] width 549 height 41
click at [336, 197] on div "Timer — Playing ( 11 / 176s ) Skip" at bounding box center [419, 181] width 549 height 41
type input "0.25"
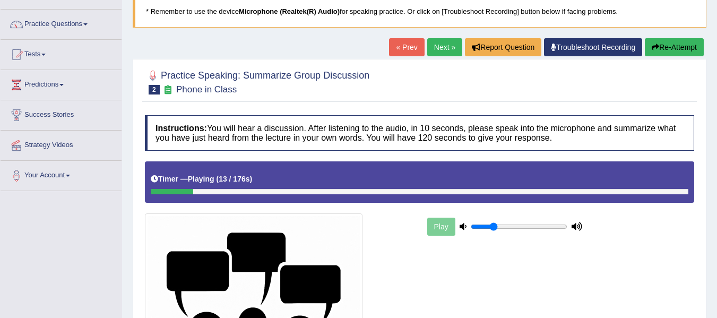
click at [495, 229] on input "range" at bounding box center [519, 226] width 97 height 8
click at [497, 193] on div at bounding box center [419, 191] width 537 height 5
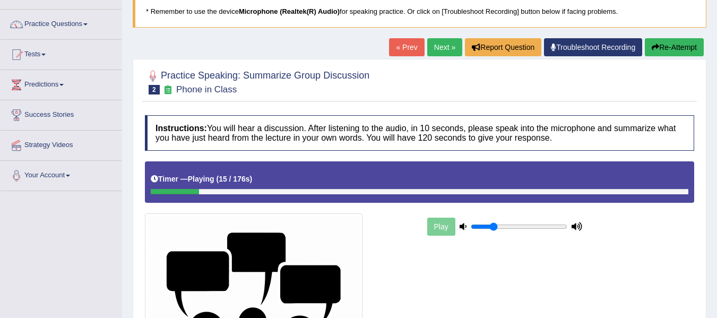
click at [497, 193] on div at bounding box center [419, 191] width 537 height 5
click at [245, 193] on div at bounding box center [419, 191] width 537 height 5
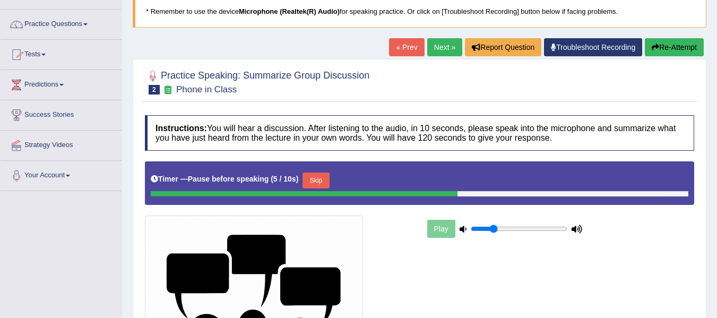
click at [312, 181] on button "Skip" at bounding box center [315, 180] width 27 height 16
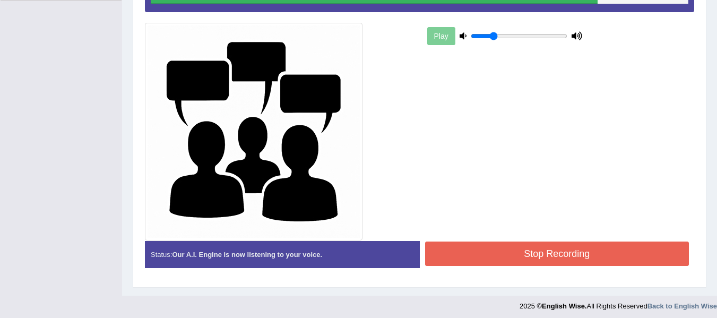
scroll to position [268, 0]
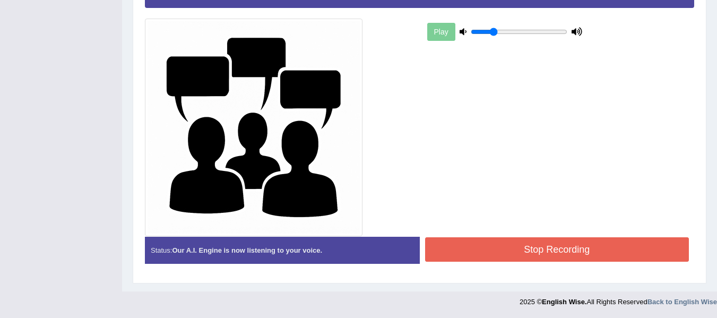
click at [531, 253] on button "Stop Recording" at bounding box center [557, 249] width 264 height 24
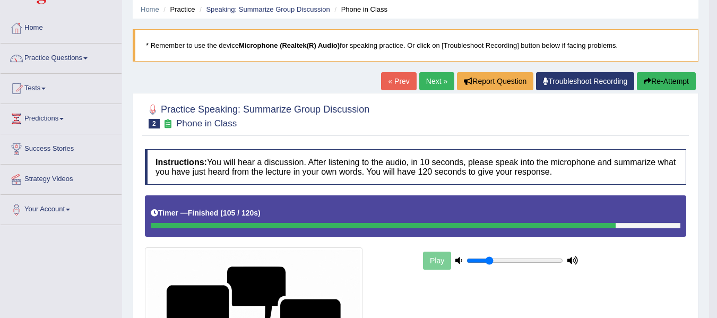
scroll to position [38, 0]
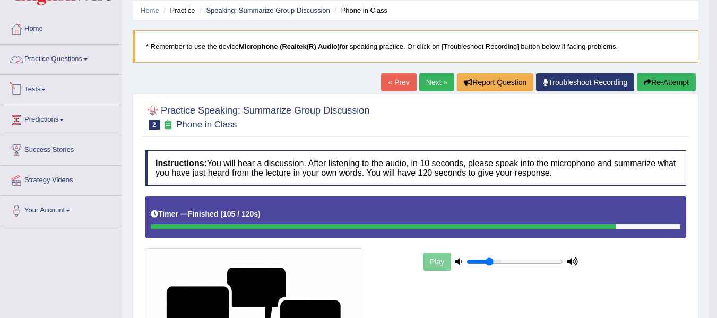
click at [79, 60] on link "Practice Questions" at bounding box center [61, 58] width 121 height 27
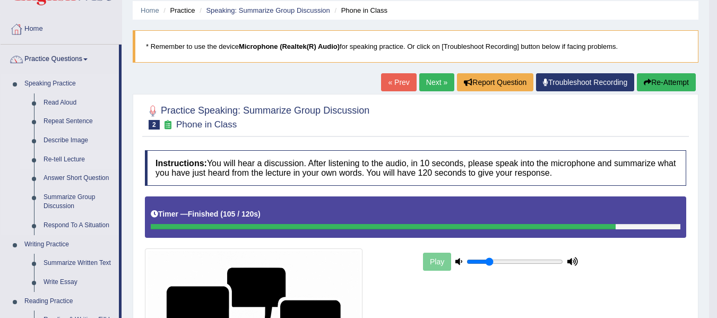
click at [55, 162] on link "Re-tell Lecture" at bounding box center [79, 159] width 80 height 19
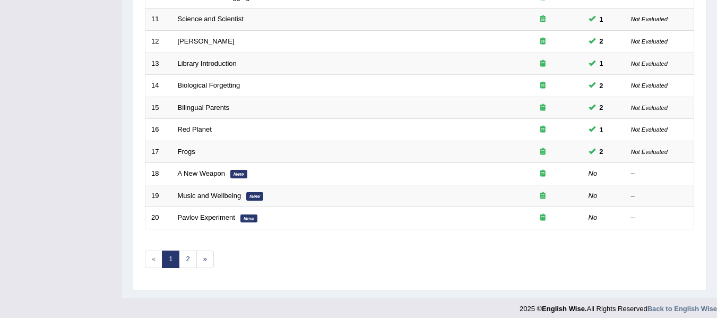
scroll to position [385, 0]
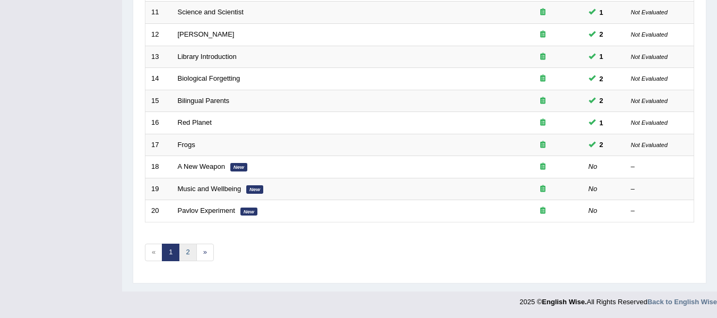
click at [195, 258] on link "2" at bounding box center [188, 253] width 18 height 18
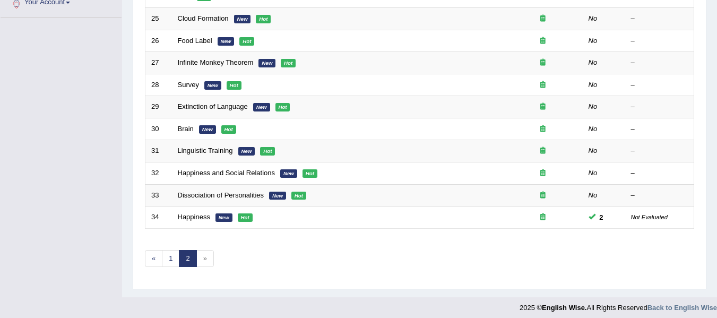
scroll to position [252, 0]
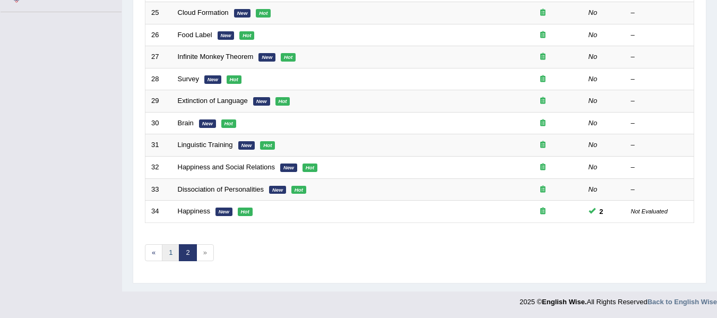
click at [168, 256] on link "1" at bounding box center [171, 253] width 18 height 18
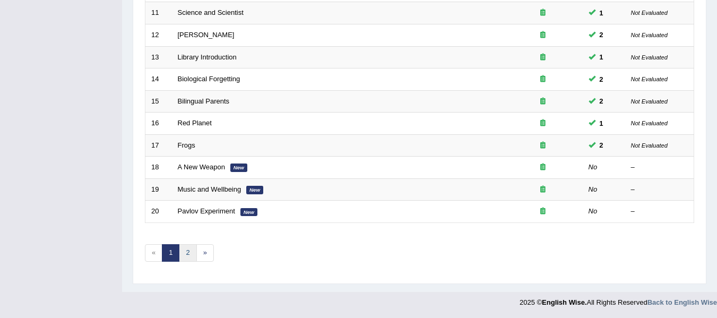
scroll to position [385, 0]
click at [188, 254] on link "2" at bounding box center [188, 253] width 18 height 18
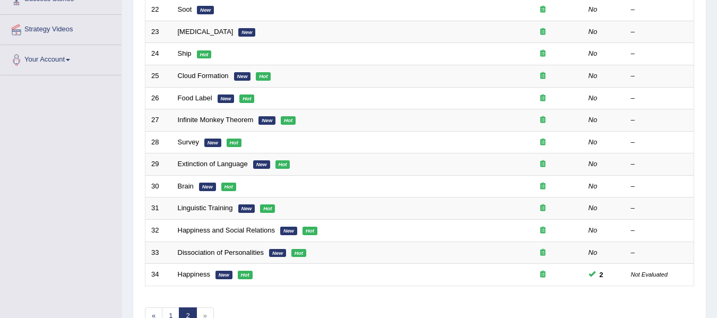
scroll to position [252, 0]
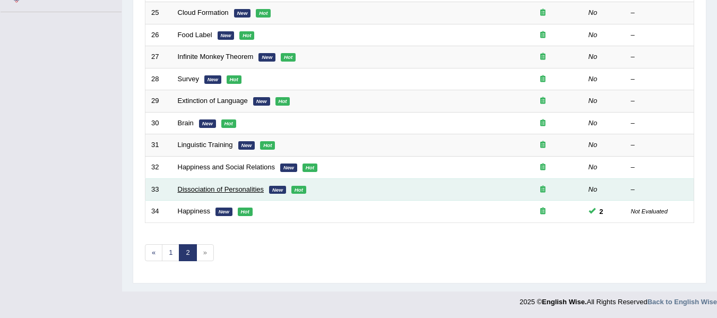
click at [198, 188] on link "Dissociation of Personalities" at bounding box center [221, 189] width 86 height 8
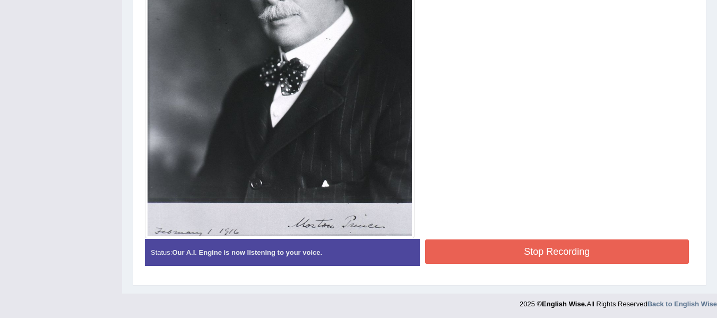
scroll to position [448, 0]
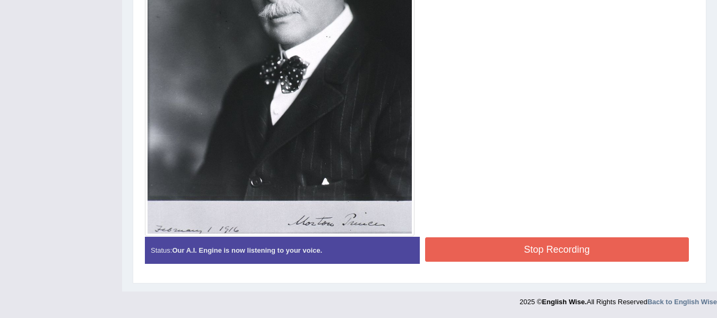
click at [530, 256] on button "Stop Recording" at bounding box center [557, 249] width 264 height 24
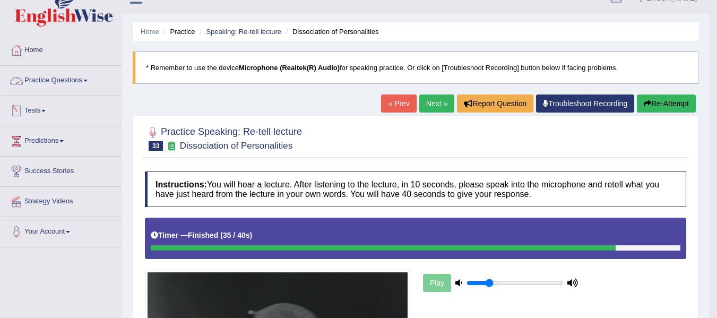
scroll to position [6, 0]
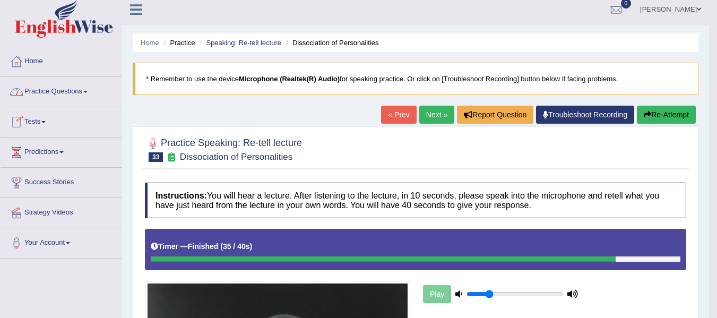
click at [60, 95] on link "Practice Questions" at bounding box center [61, 90] width 121 height 27
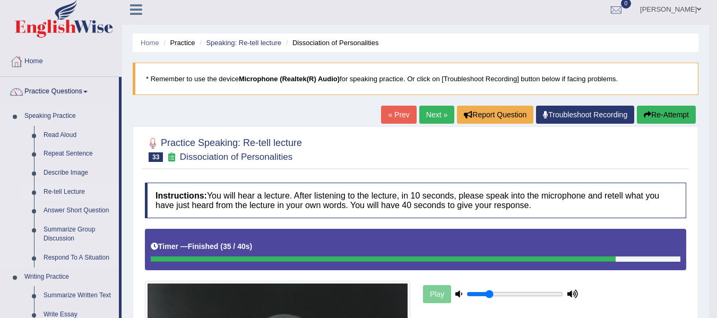
click at [66, 184] on link "Re-tell Lecture" at bounding box center [79, 191] width 80 height 19
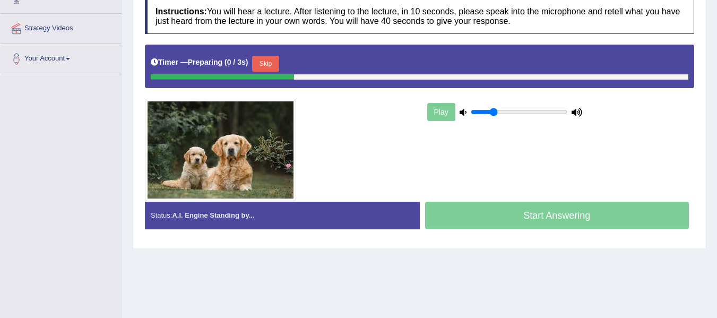
scroll to position [195, 0]
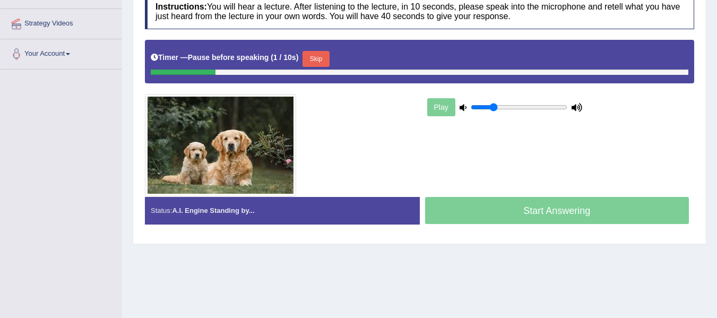
click at [315, 58] on button "Skip" at bounding box center [315, 59] width 27 height 16
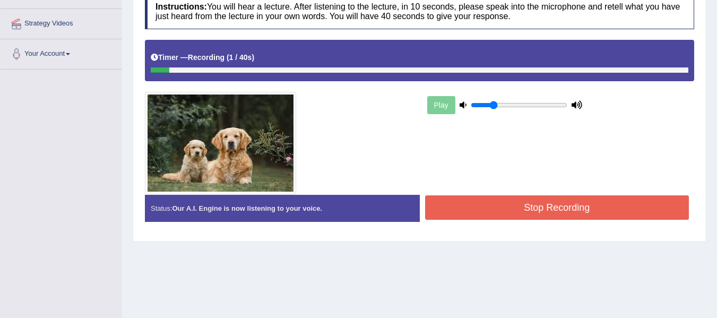
click at [455, 203] on button "Stop Recording" at bounding box center [557, 207] width 264 height 24
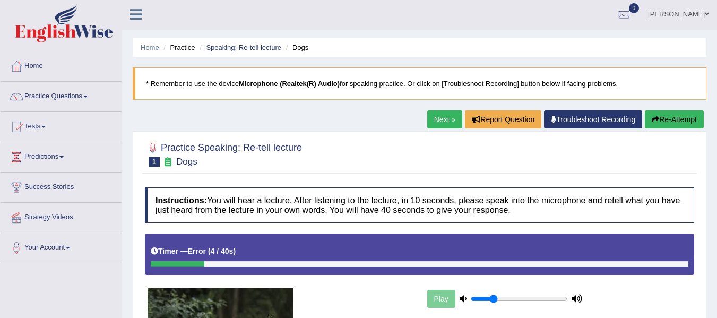
scroll to position [0, 0]
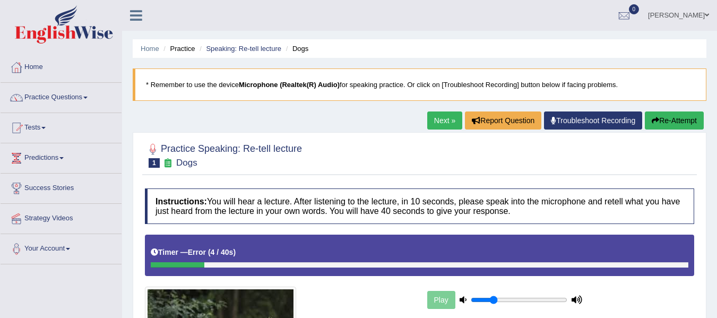
click at [442, 119] on link "Next »" at bounding box center [444, 120] width 35 height 18
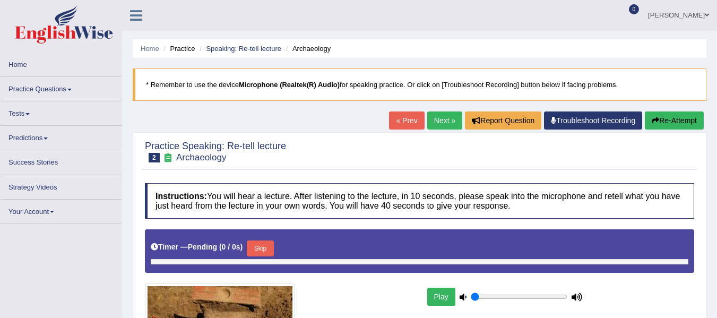
click at [270, 244] on div "Timer — Pending ( 0 / 0s ) Skip" at bounding box center [419, 248] width 537 height 21
click at [269, 252] on button "Skip" at bounding box center [260, 248] width 27 height 16
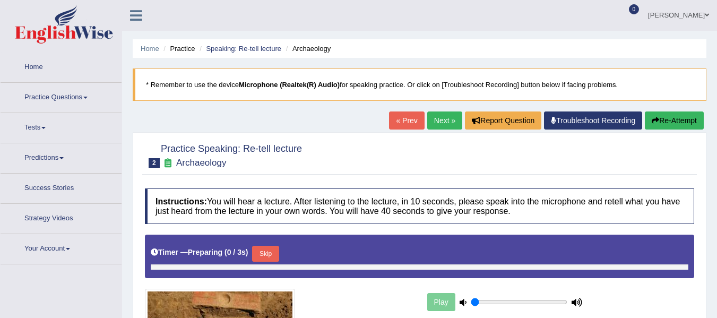
type input "0.25"
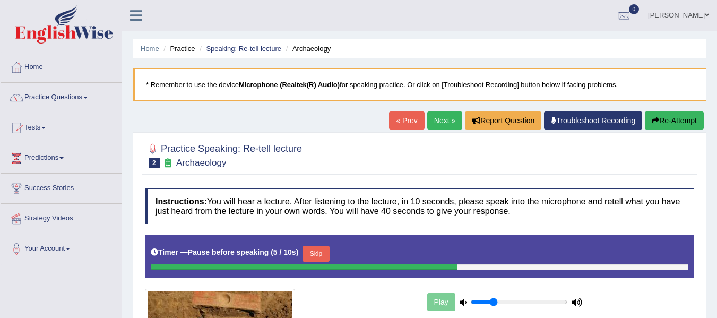
click at [319, 248] on button "Skip" at bounding box center [315, 254] width 27 height 16
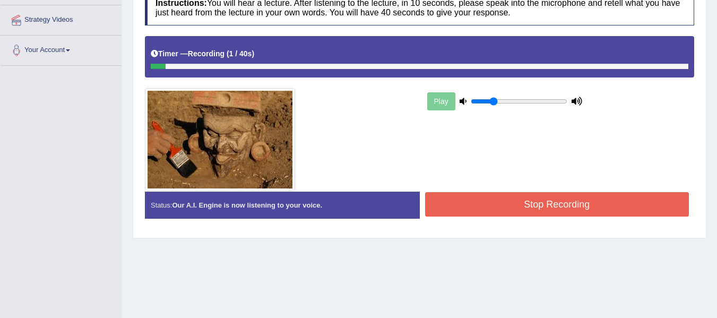
scroll to position [230, 0]
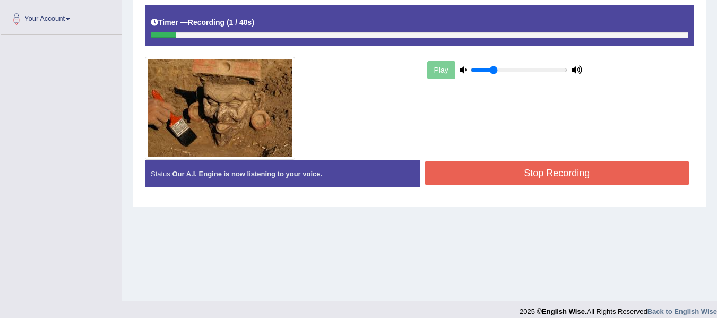
click at [538, 179] on button "Stop Recording" at bounding box center [557, 173] width 264 height 24
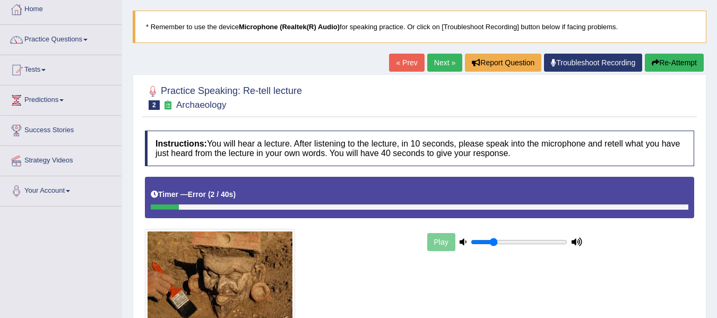
scroll to position [53, 0]
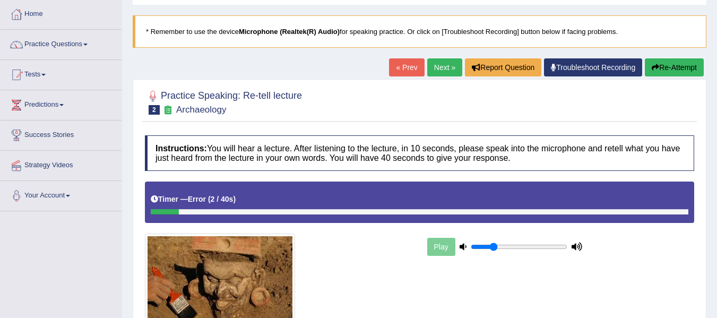
click at [442, 74] on link "Next »" at bounding box center [444, 67] width 35 height 18
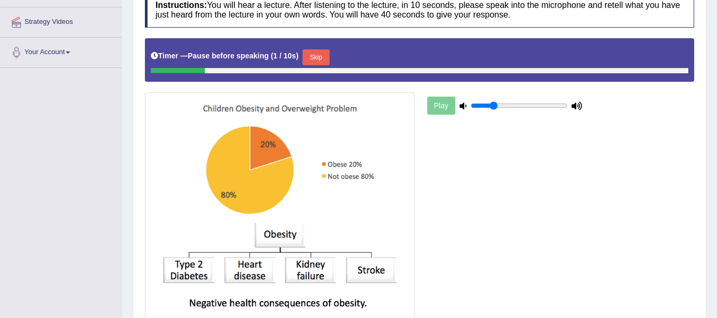
scroll to position [195, 0]
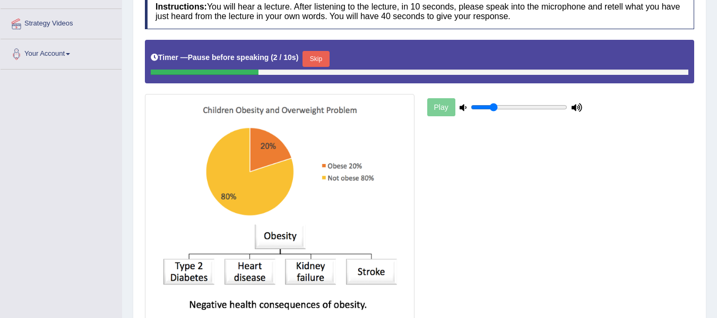
click at [317, 56] on button "Skip" at bounding box center [315, 59] width 27 height 16
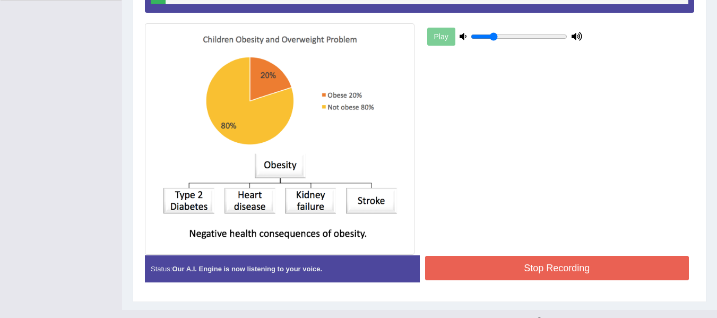
scroll to position [282, 0]
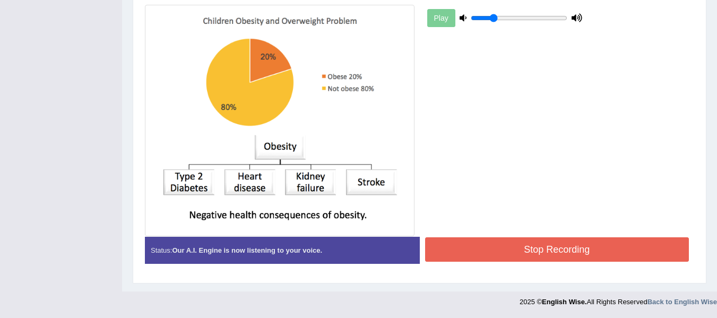
click at [521, 247] on button "Stop Recording" at bounding box center [557, 249] width 264 height 24
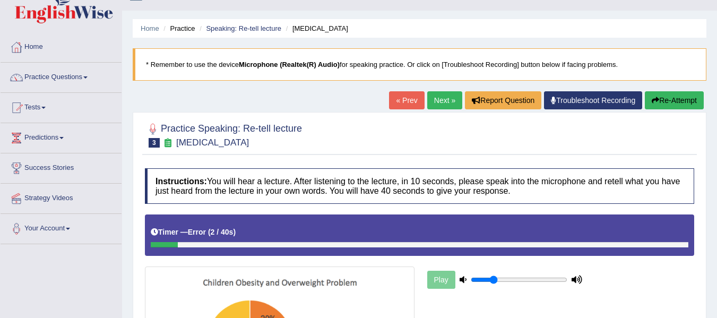
scroll to position [0, 0]
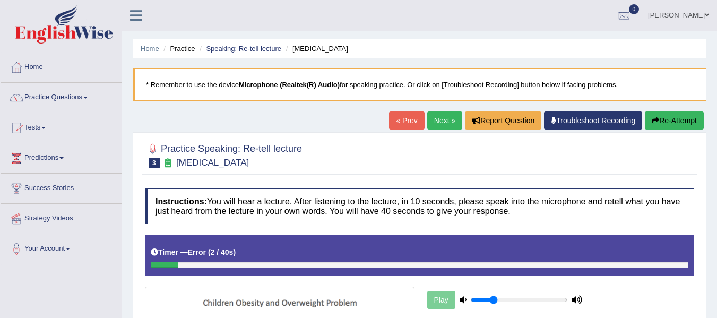
click at [430, 127] on link "Next »" at bounding box center [444, 120] width 35 height 18
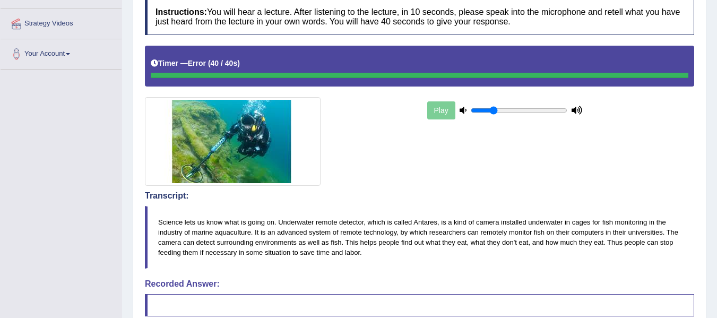
scroll to position [248, 0]
